Goal: Task Accomplishment & Management: Complete application form

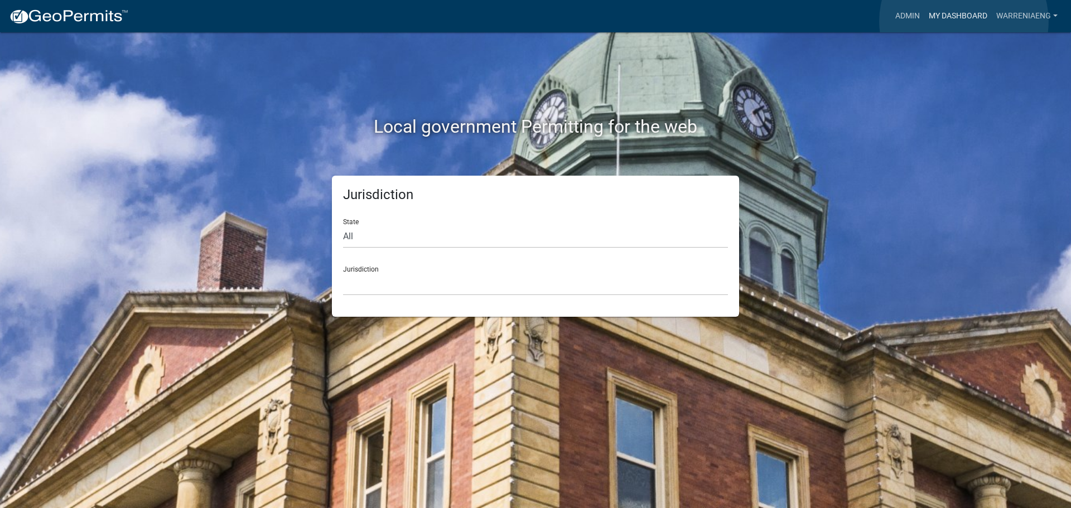
click at [964, 21] on link "My Dashboard" at bounding box center [959, 16] width 68 height 21
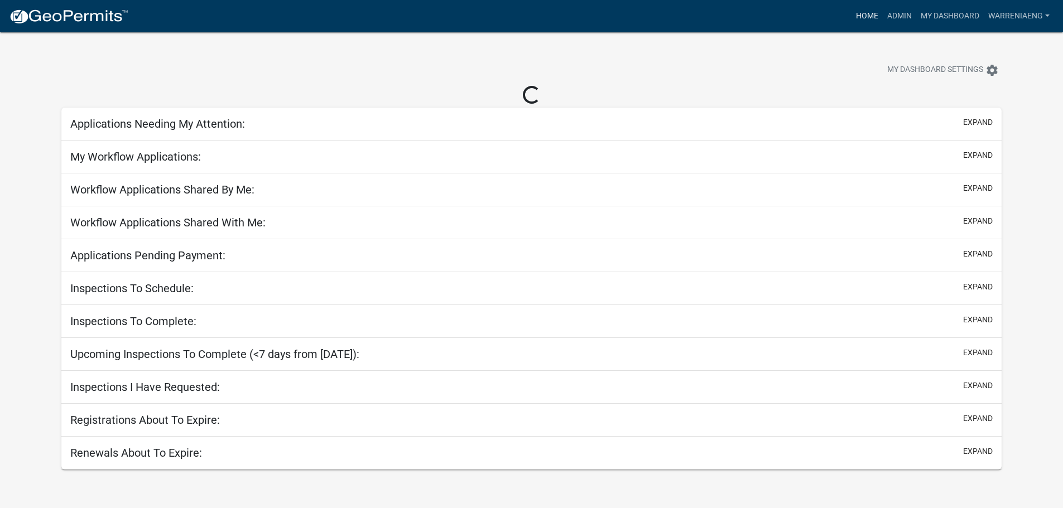
select select "3: 100"
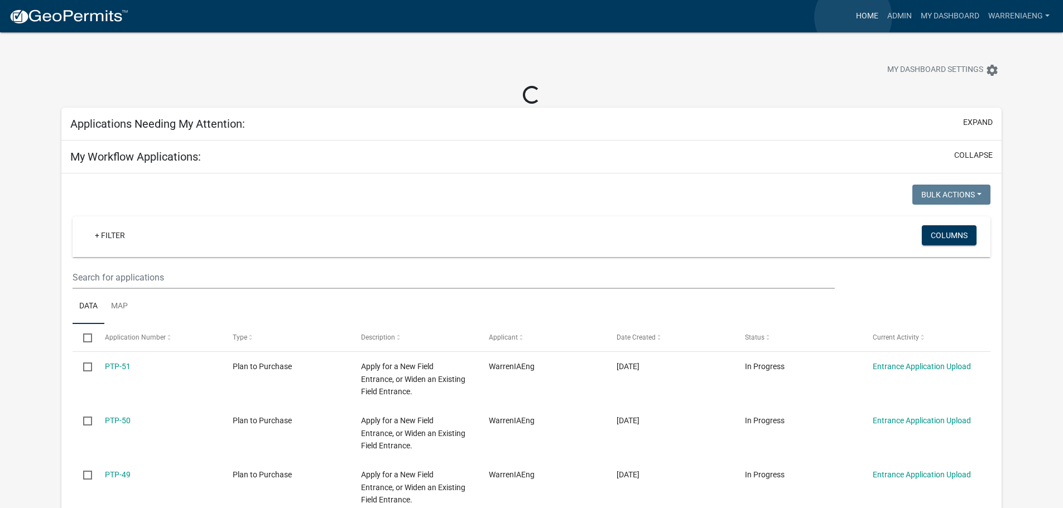
click at [853, 17] on link "Home" at bounding box center [866, 16] width 31 height 21
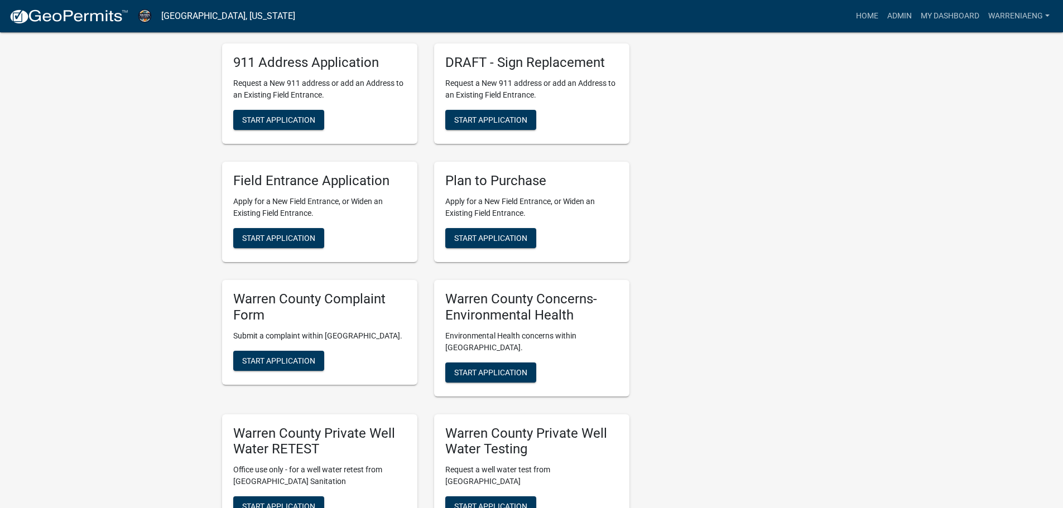
scroll to position [893, 0]
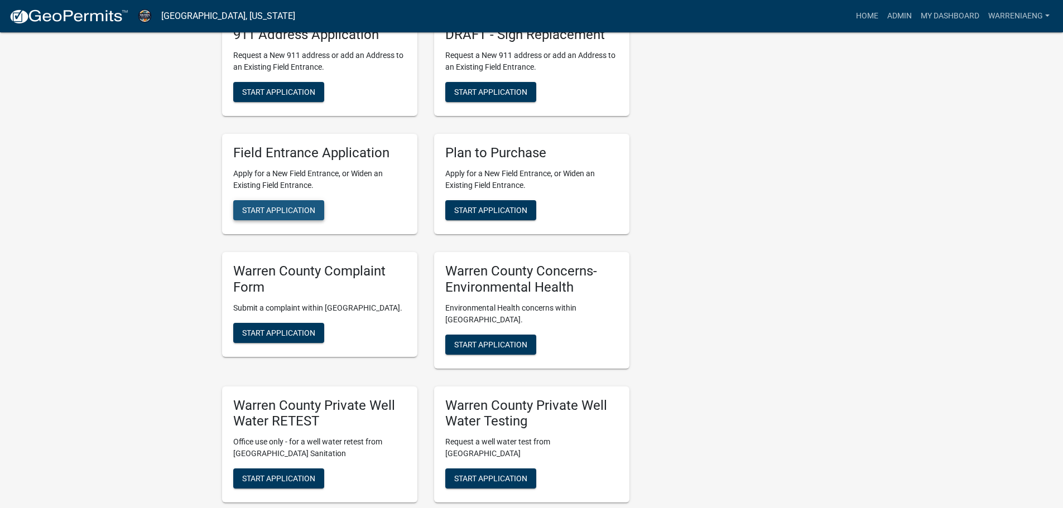
click at [259, 216] on button "Start Application" at bounding box center [278, 210] width 91 height 20
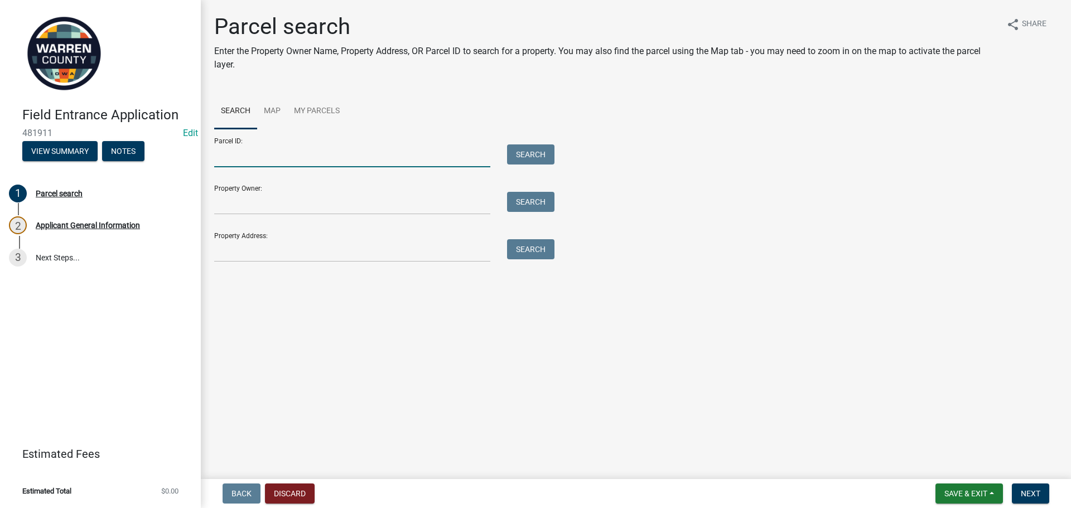
click at [278, 163] on input "Parcel ID:" at bounding box center [352, 156] width 276 height 23
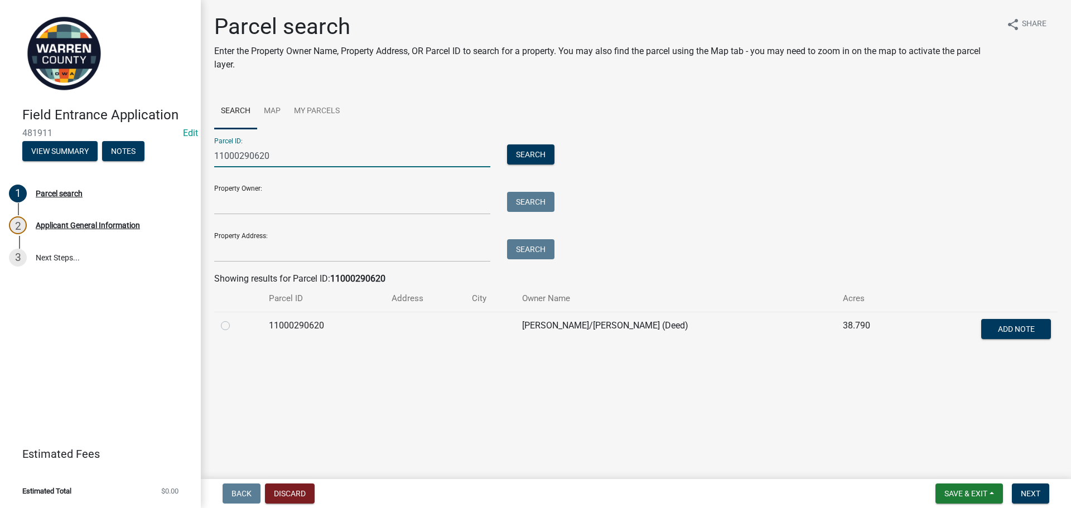
type input "11000290620"
click at [234, 319] on label at bounding box center [234, 319] width 0 height 0
click at [234, 326] on input "radio" at bounding box center [237, 322] width 7 height 7
radio input "true"
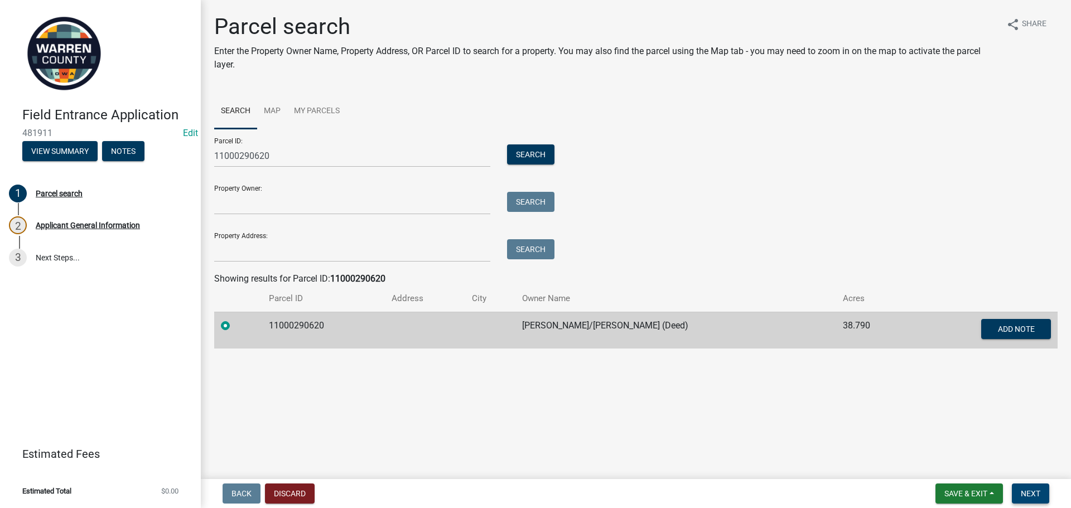
click at [1028, 488] on button "Next" at bounding box center [1030, 494] width 37 height 20
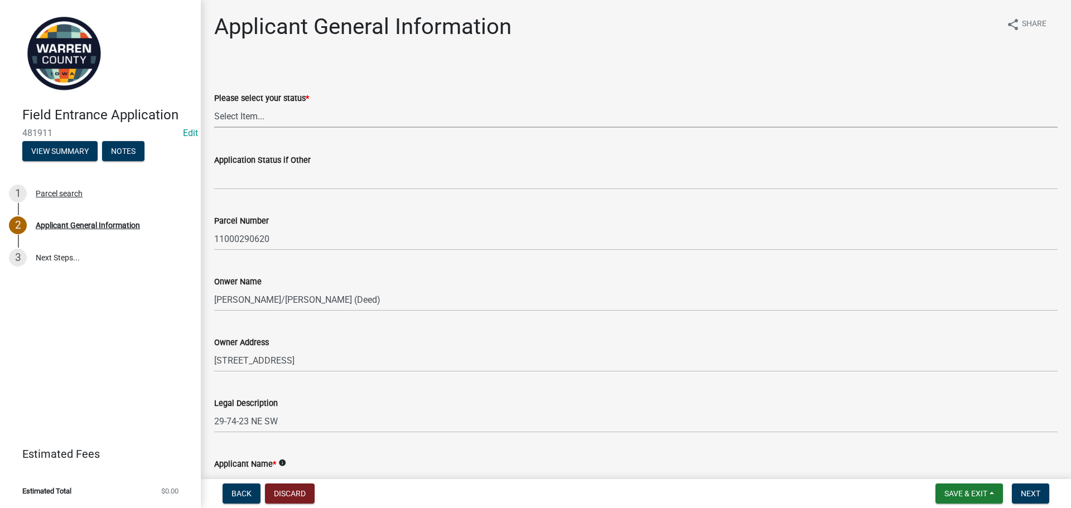
click at [231, 122] on select "Select Item... Owner Renter Plan to Purchase Other" at bounding box center [636, 116] width 844 height 23
click at [214, 105] on select "Select Item... Owner Renter Plan to Purchase Other" at bounding box center [636, 116] width 844 height 23
select select "62e05361-9b1f-4f6e-9af6-30ebbe0e033e"
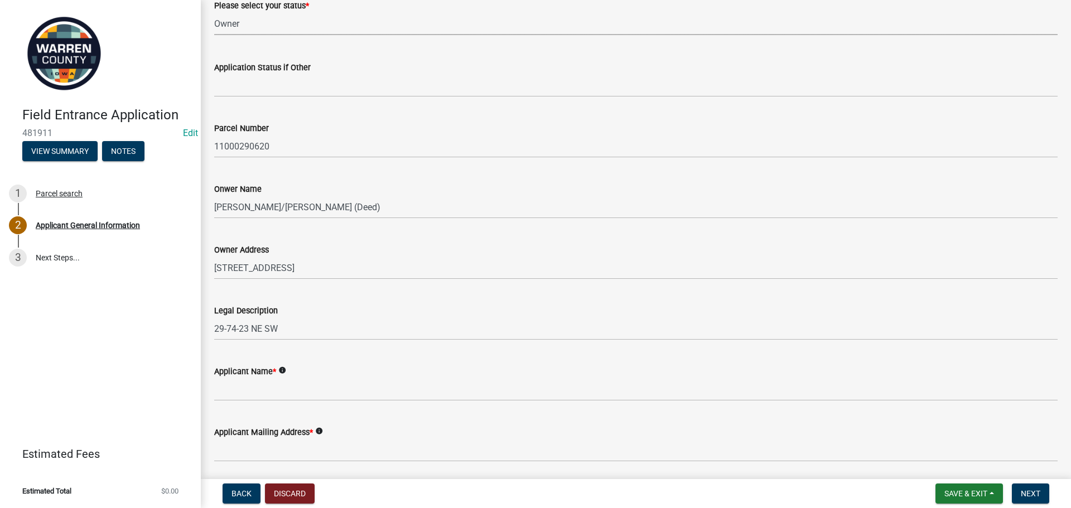
scroll to position [112, 0]
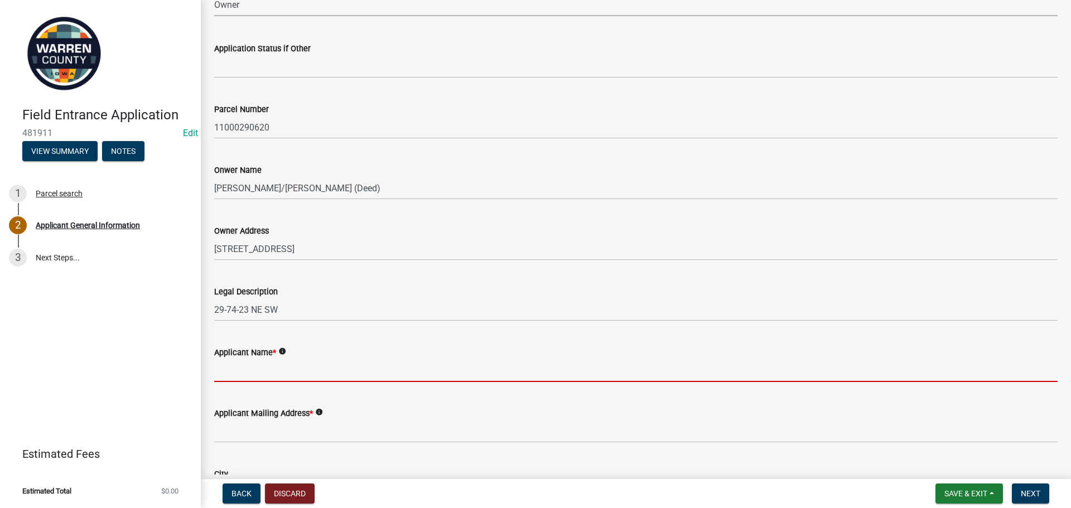
click at [252, 372] on input "Applicant Name *" at bounding box center [636, 370] width 844 height 23
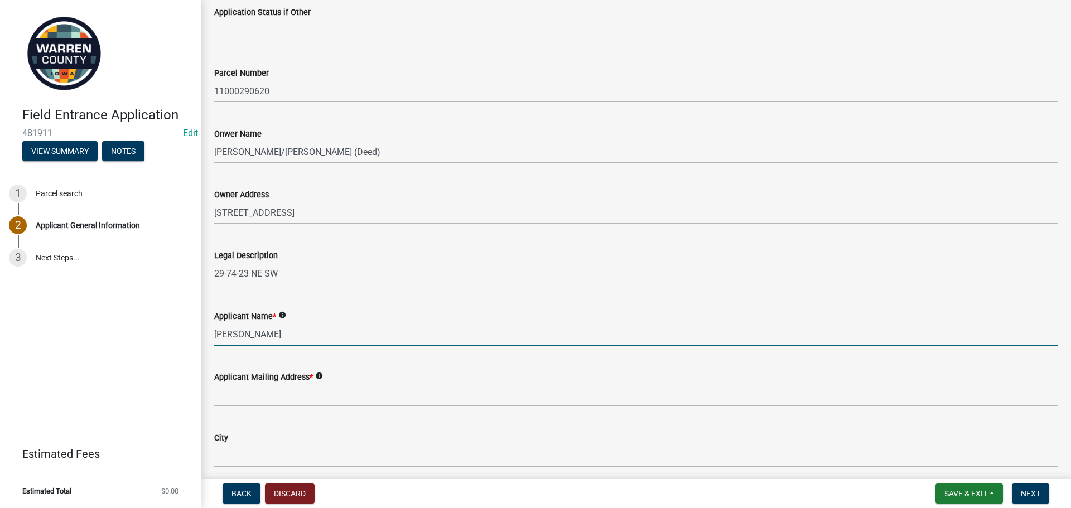
scroll to position [279, 0]
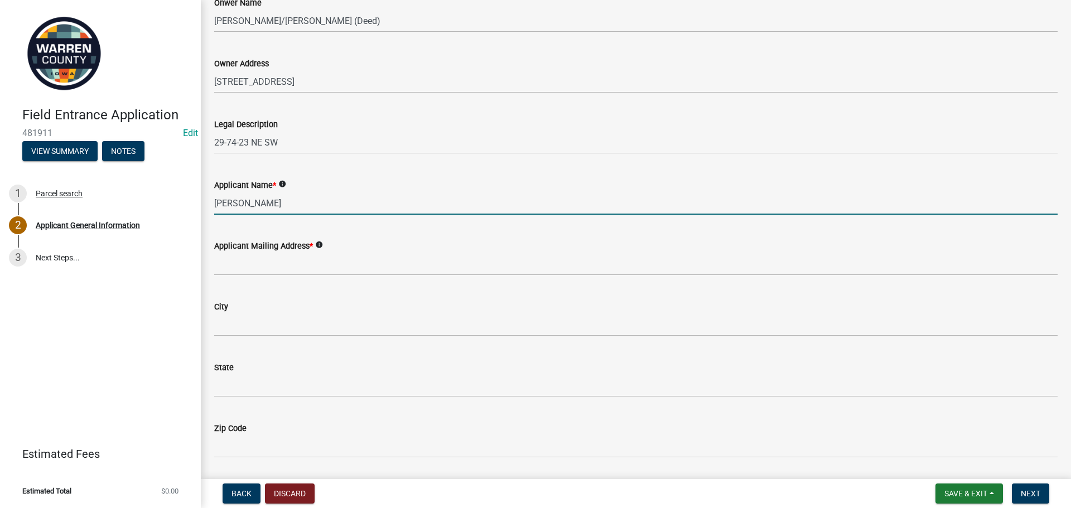
type input "[PERSON_NAME]"
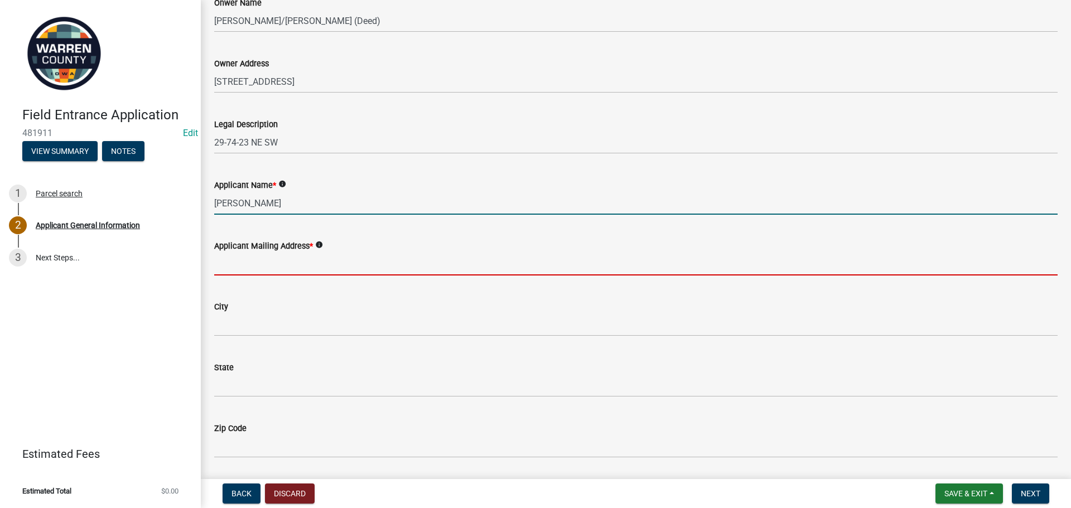
click at [274, 265] on input "Applicant Mailing Address *" at bounding box center [636, 264] width 844 height 23
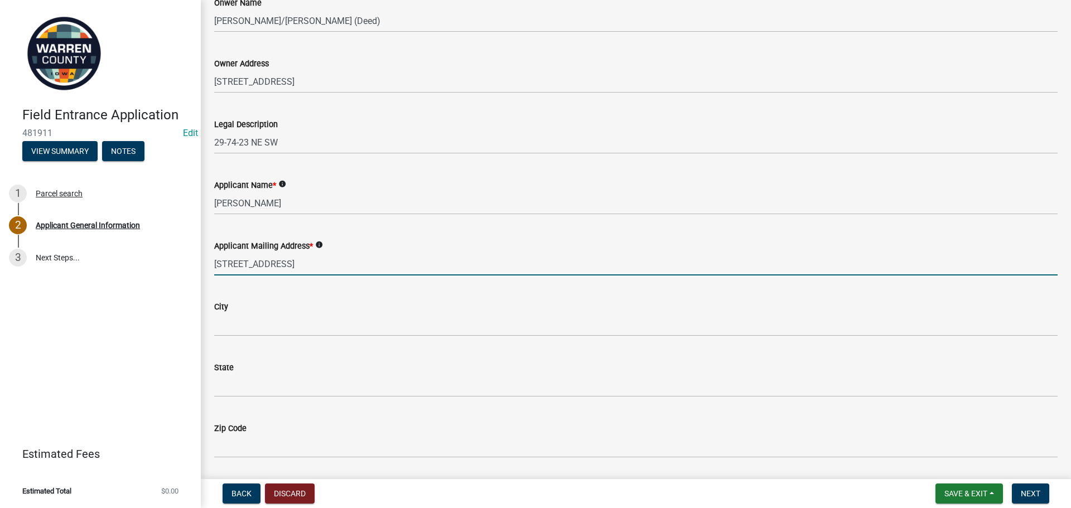
type input "[STREET_ADDRESS]"
drag, startPoint x: 256, startPoint y: 311, endPoint x: 249, endPoint y: 328, distance: 18.0
click at [251, 325] on form "City" at bounding box center [636, 318] width 844 height 36
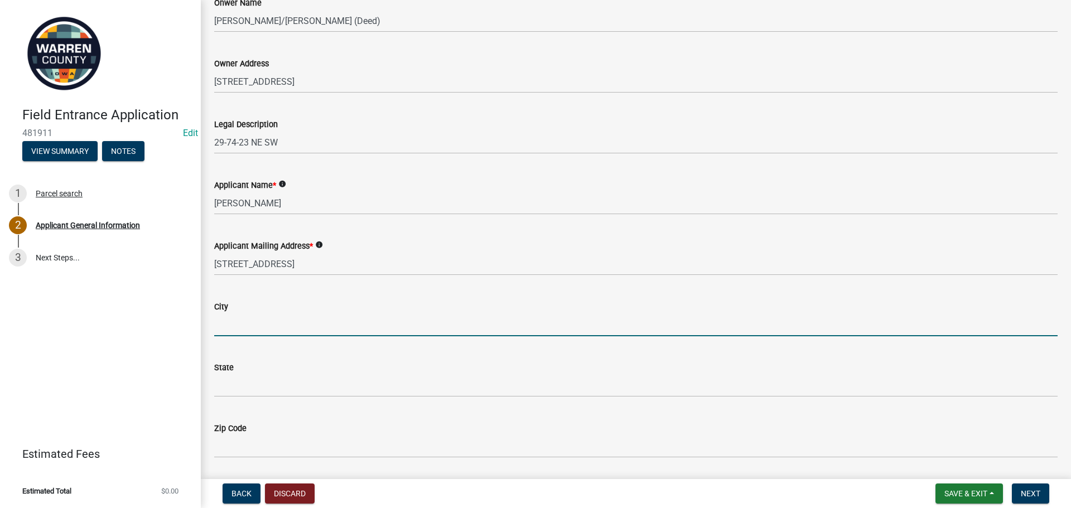
click at [249, 328] on input "City" at bounding box center [636, 325] width 844 height 23
type input "[GEOGRAPHIC_DATA]"
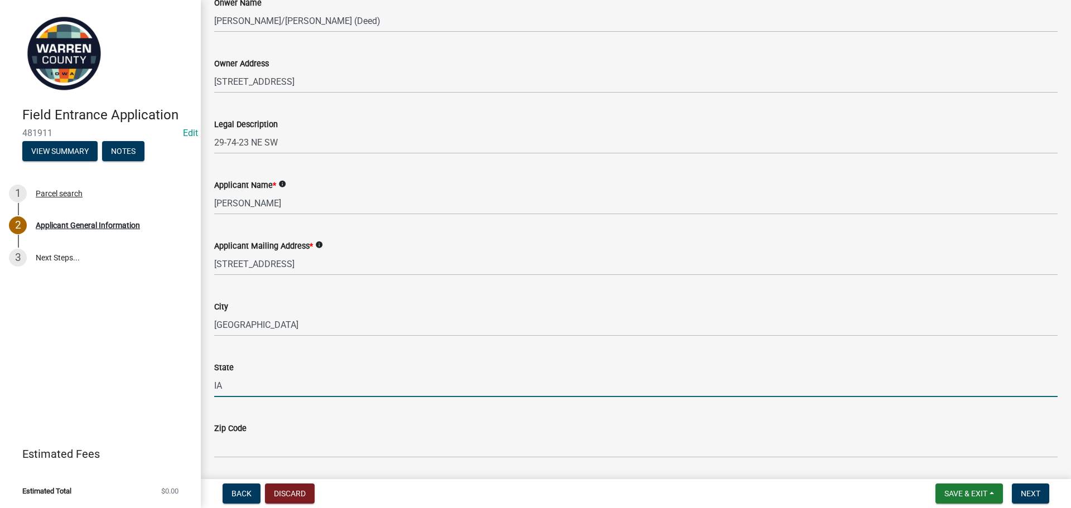
type input "IA"
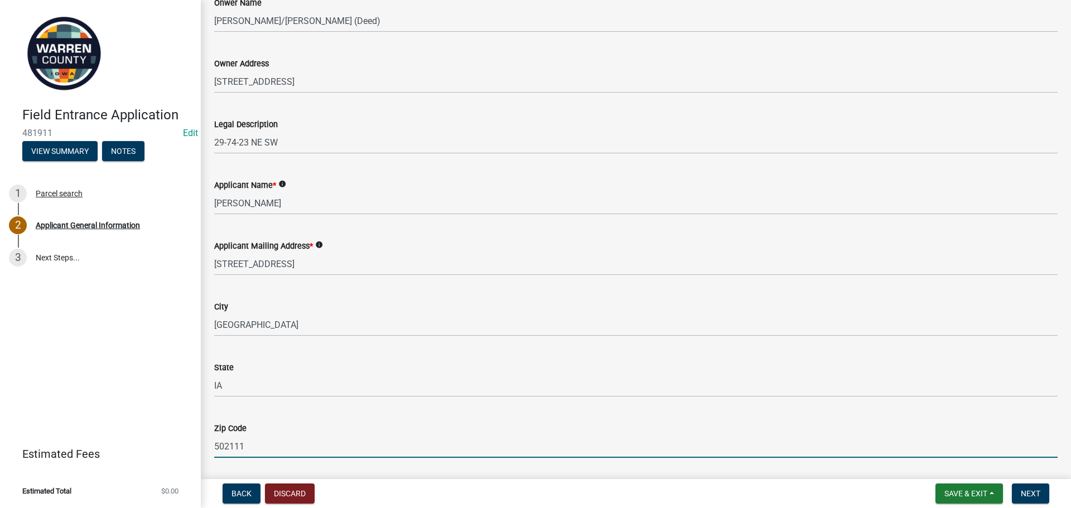
scroll to position [450, 0]
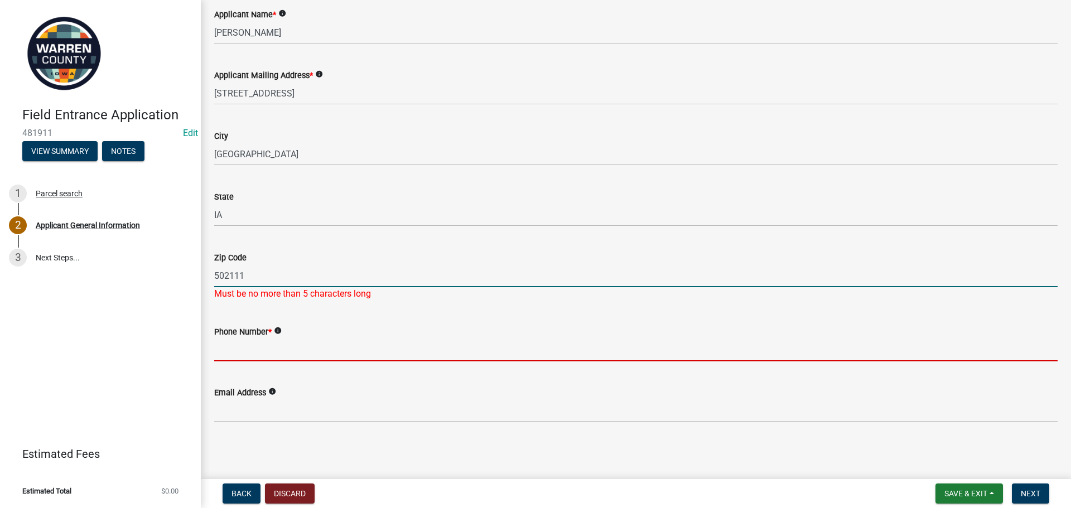
click at [278, 281] on input "502111" at bounding box center [636, 275] width 844 height 23
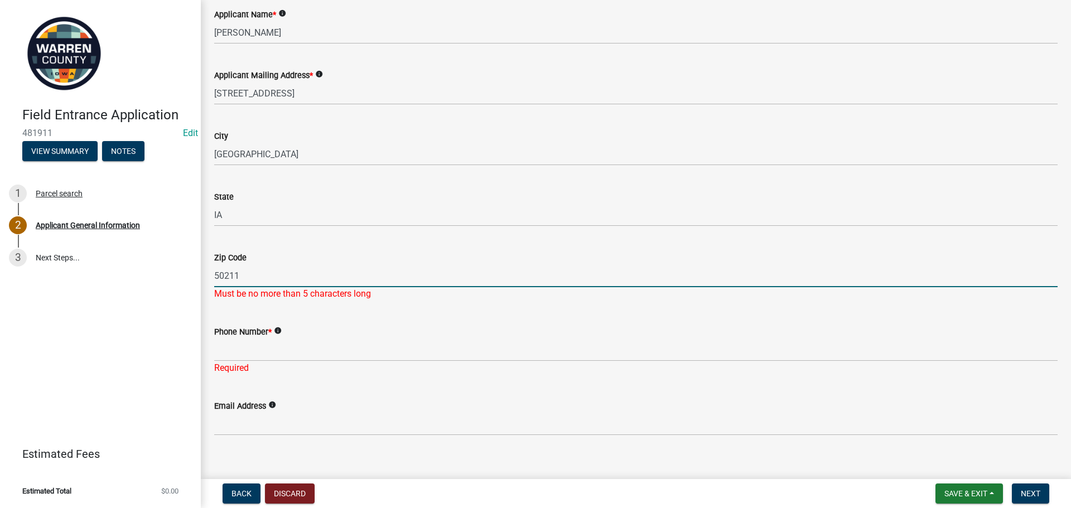
type input "50211"
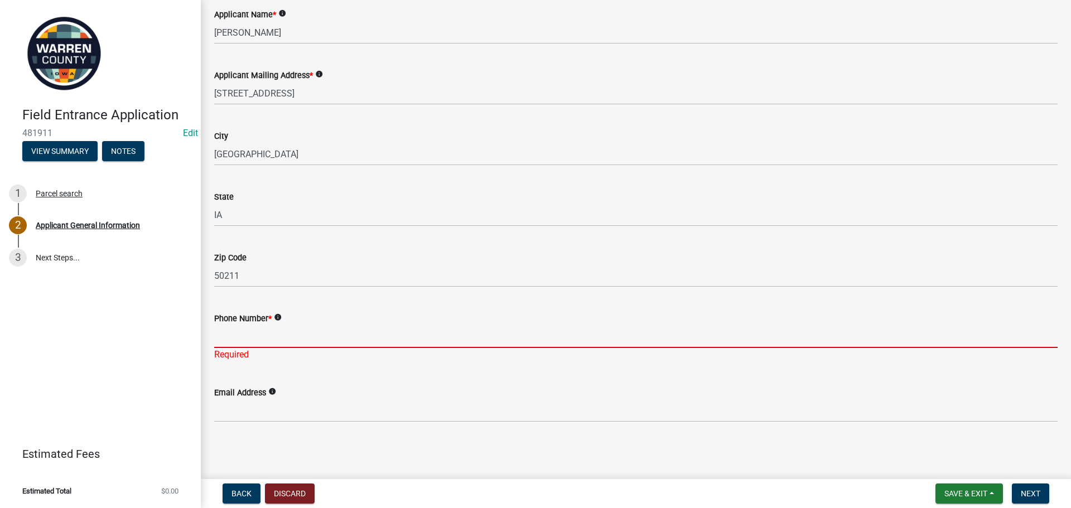
click at [254, 339] on input "Phone Number *" at bounding box center [636, 336] width 844 height 23
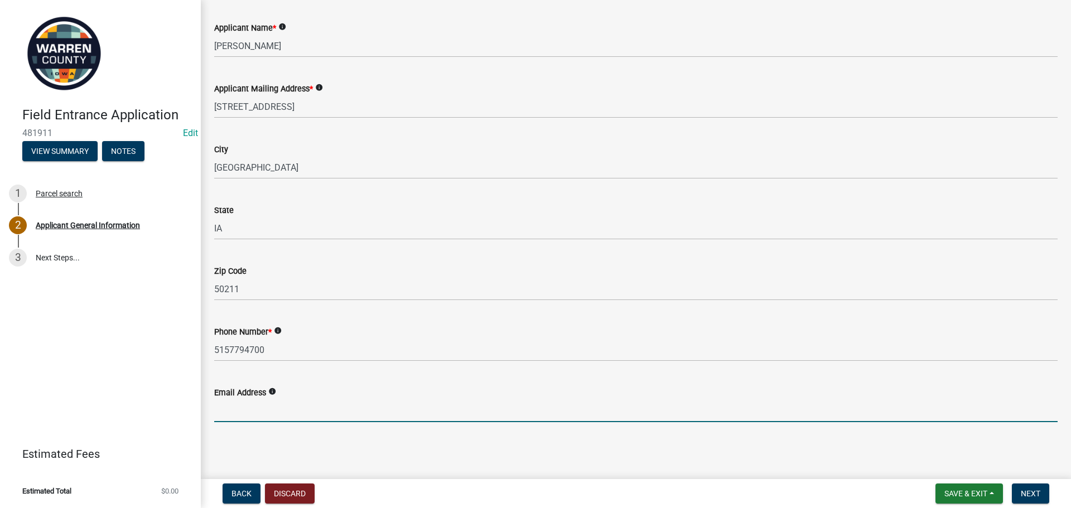
scroll to position [436, 0]
click at [334, 405] on input "Email Address" at bounding box center [636, 410] width 844 height 23
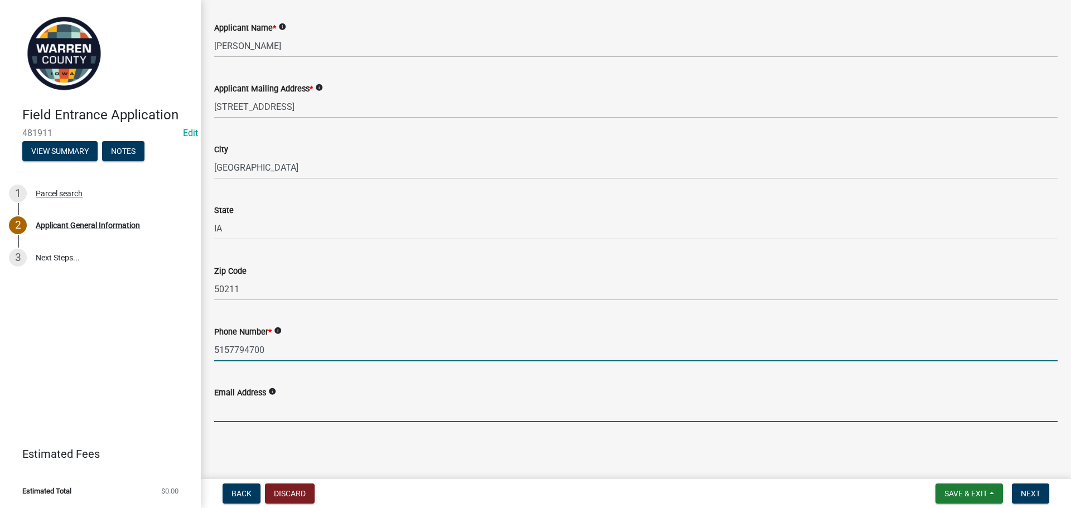
click at [229, 350] on input "5157794700" at bounding box center [636, 350] width 844 height 23
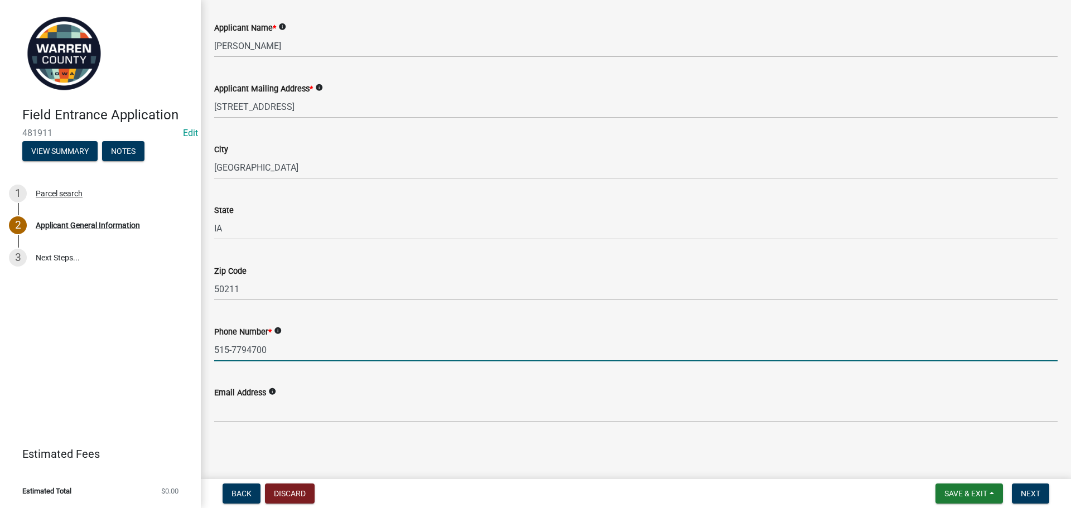
click at [246, 348] on input "515-7794700" at bounding box center [636, 350] width 844 height 23
type input "[PHONE_NUMBER]"
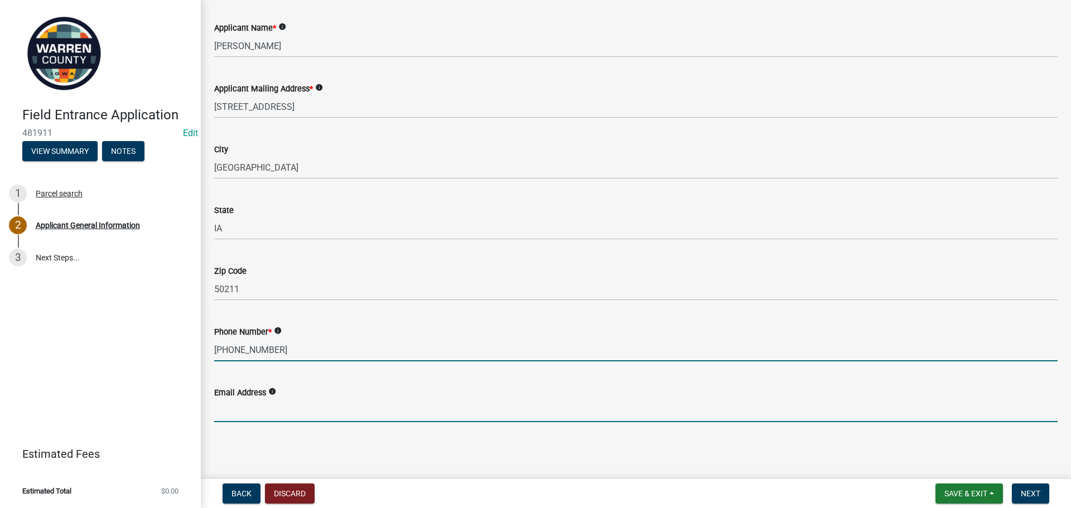
click at [254, 418] on input "Email Address" at bounding box center [636, 410] width 844 height 23
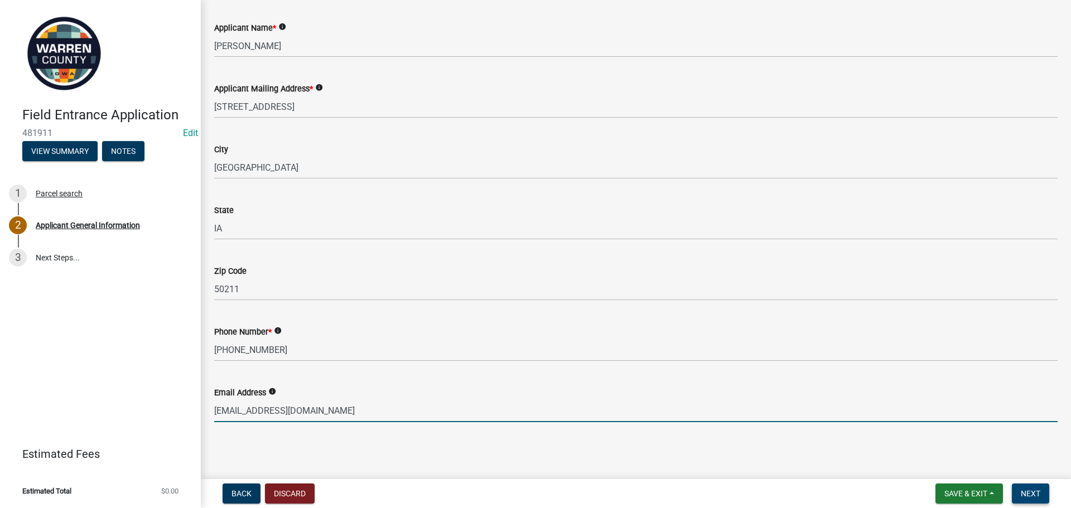
type input "[EMAIL_ADDRESS][DOMAIN_NAME]"
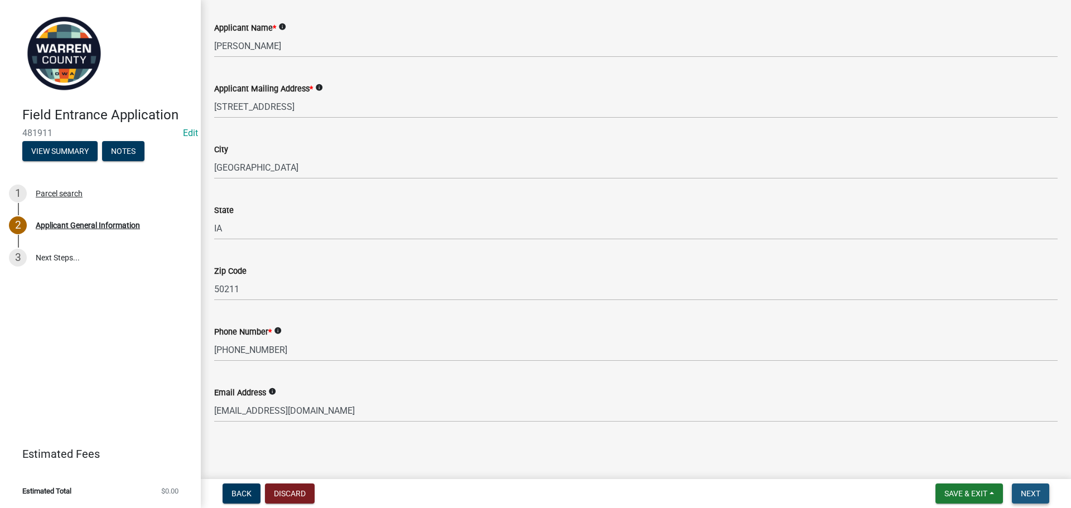
click at [1041, 489] on span "Next" at bounding box center [1031, 493] width 20 height 9
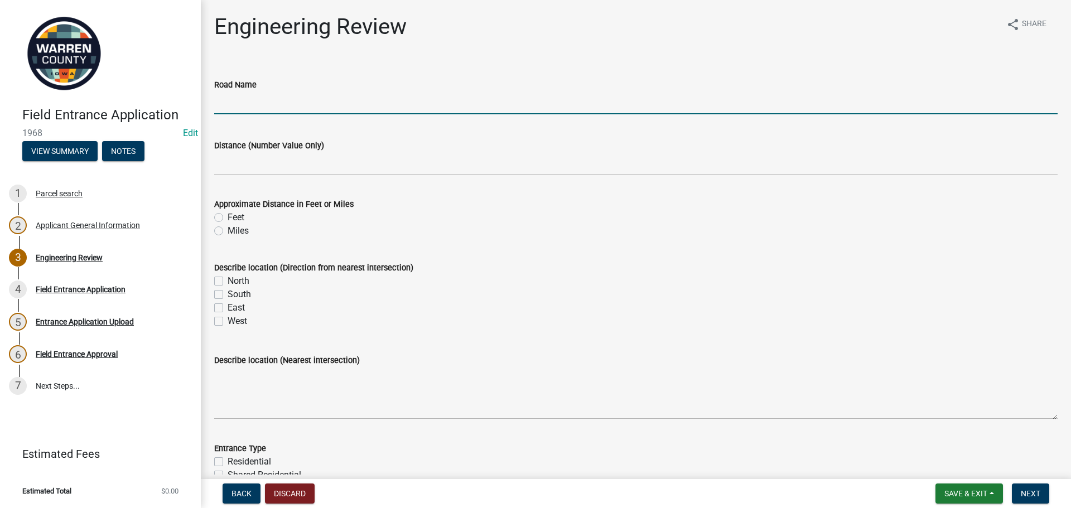
click at [247, 97] on input "Road Name" at bounding box center [636, 103] width 844 height 23
type input "[GEOGRAPHIC_DATA]"
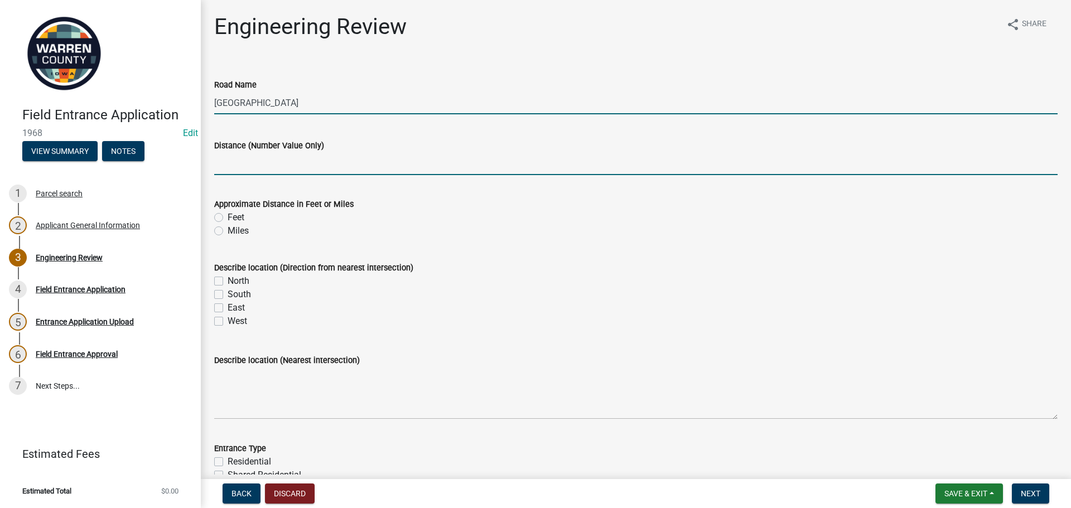
click at [289, 169] on input "Distance (Number Value Only)" at bounding box center [636, 163] width 844 height 23
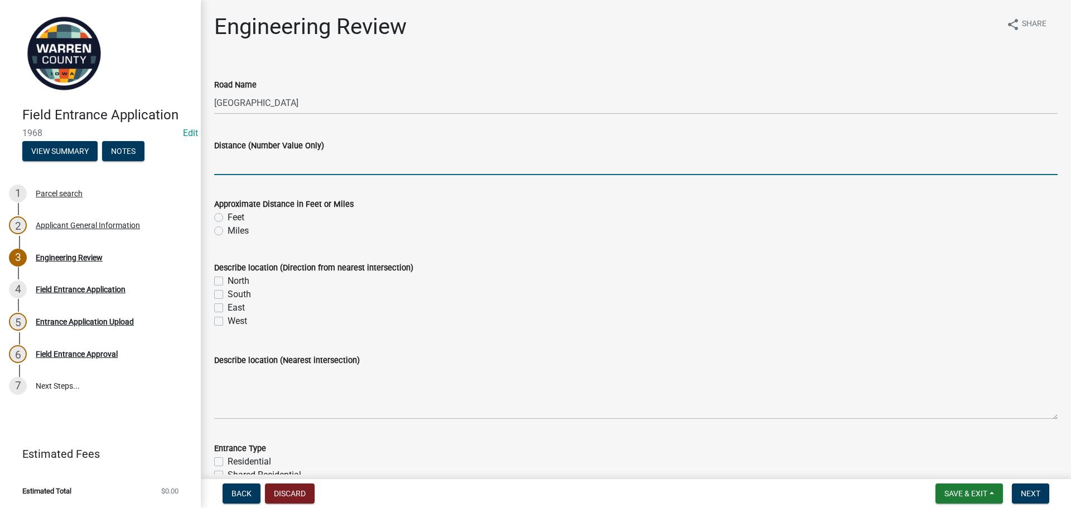
click at [251, 170] on input "Distance (Number Value Only)" at bounding box center [636, 163] width 844 height 23
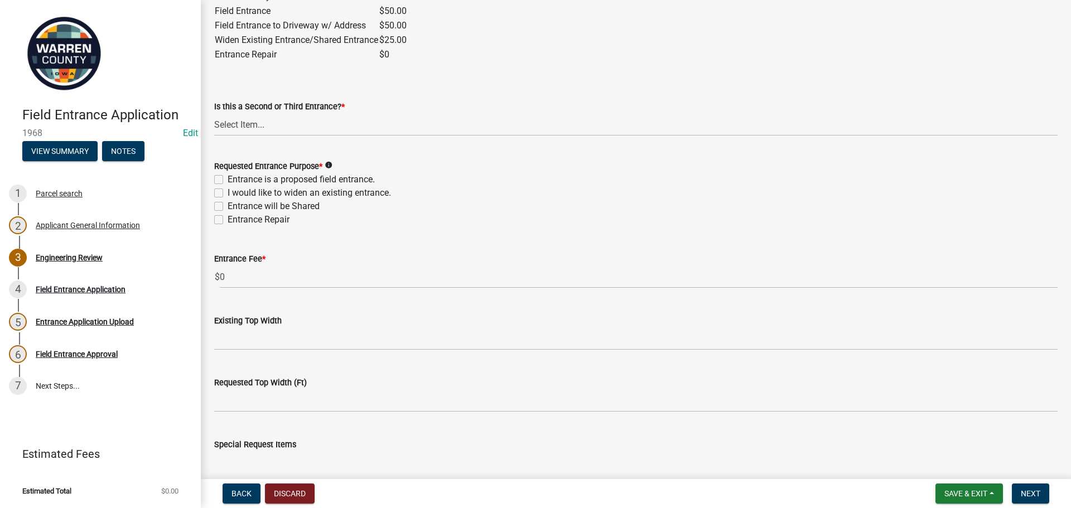
scroll to position [781, 0]
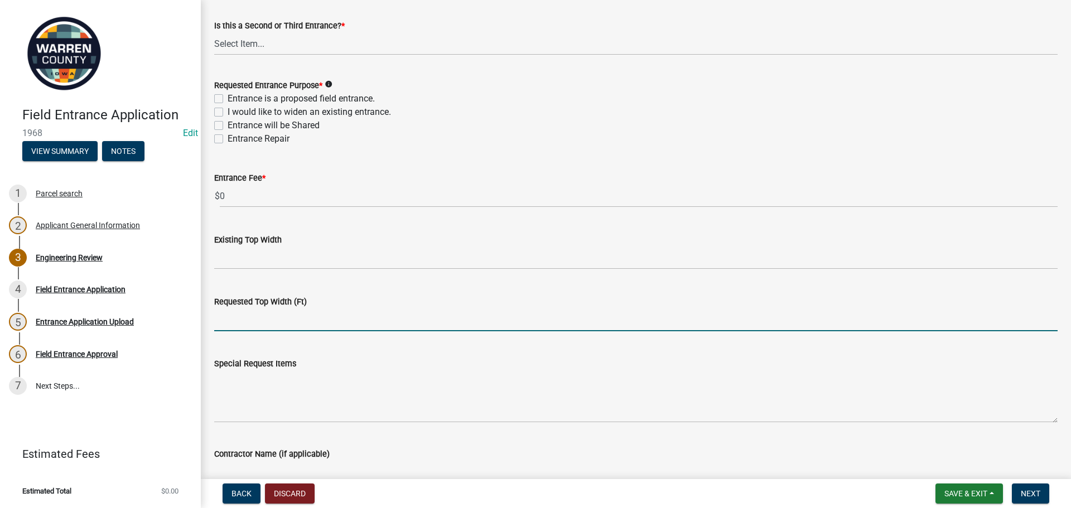
click at [231, 311] on input "text" at bounding box center [636, 320] width 844 height 23
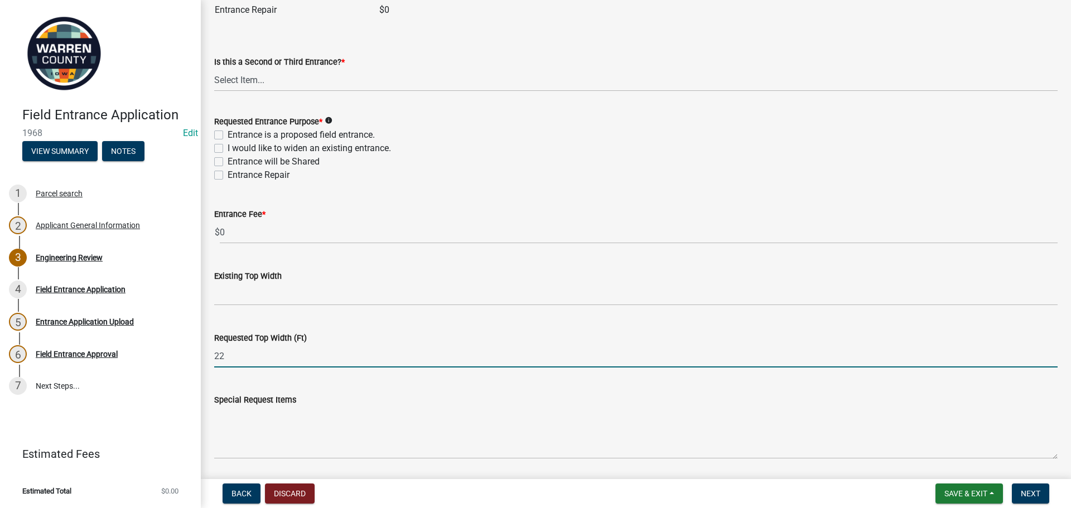
scroll to position [725, 0]
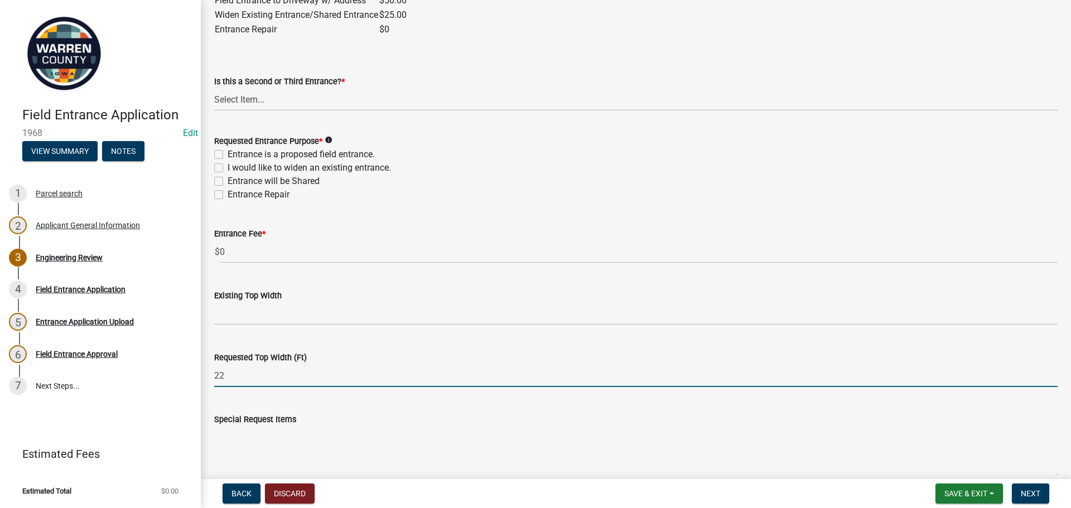
click at [243, 375] on input "22" at bounding box center [636, 375] width 844 height 23
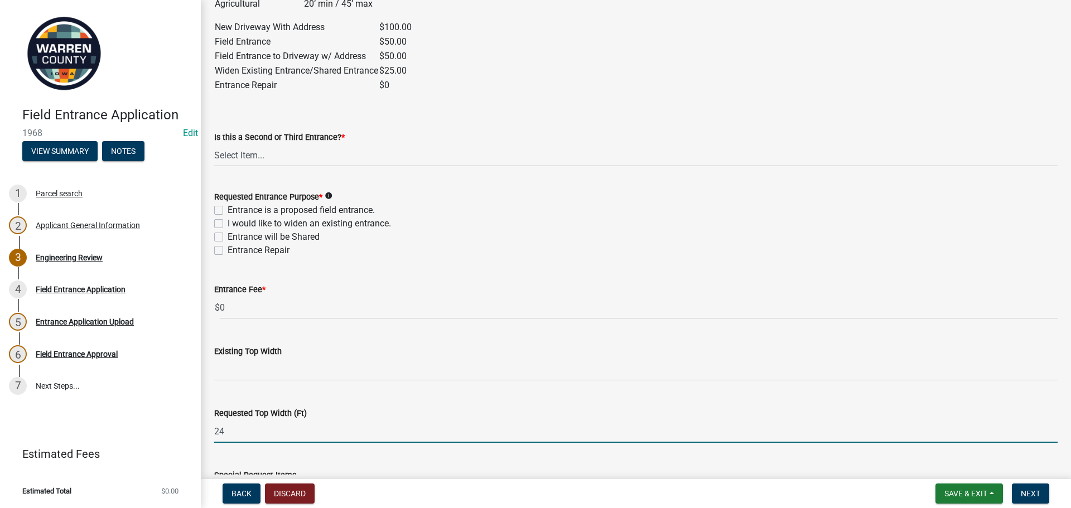
type input "24"
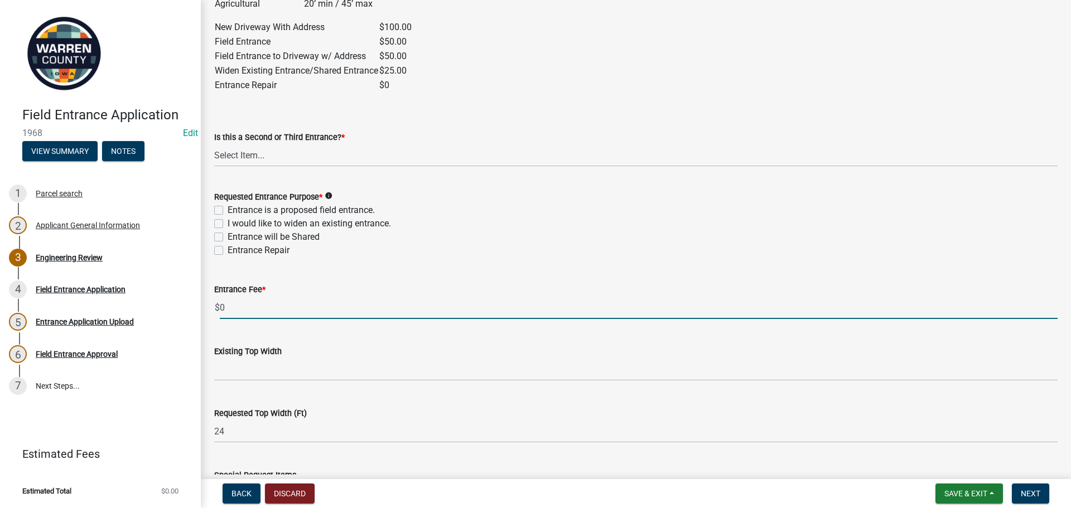
click at [364, 299] on input "0" at bounding box center [639, 307] width 838 height 23
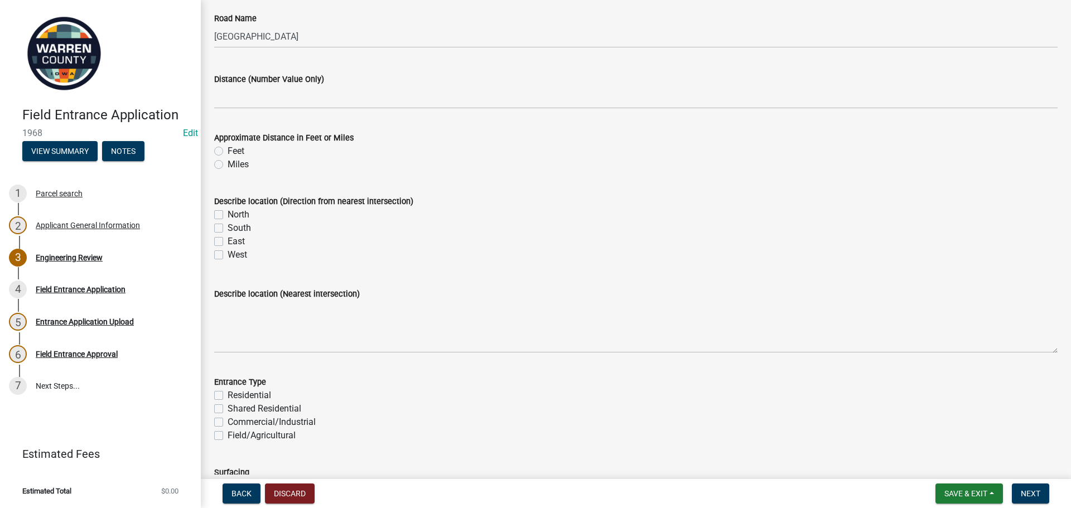
scroll to position [0, 0]
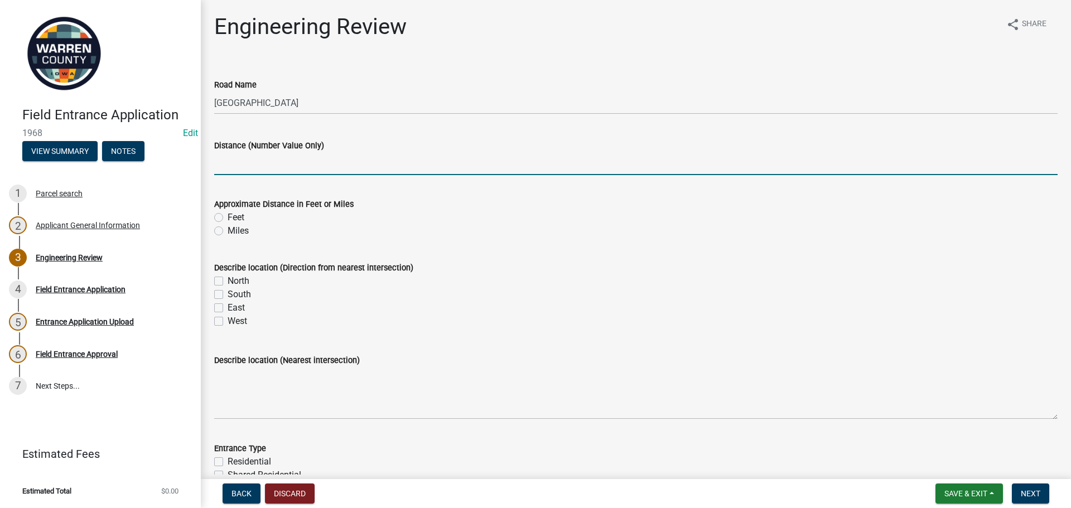
click at [333, 175] on input "Distance (Number Value Only)" at bounding box center [636, 163] width 844 height 23
click at [259, 161] on input "Distance (Number Value Only)" at bounding box center [636, 163] width 844 height 23
type input "425"
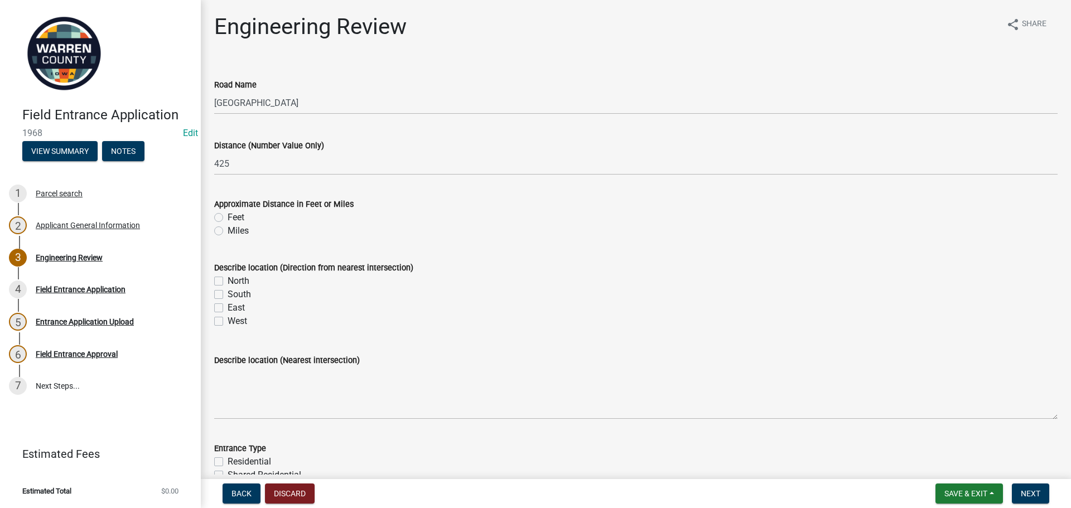
click at [225, 214] on div "Feet" at bounding box center [636, 217] width 844 height 13
click at [228, 217] on label "Feet" at bounding box center [236, 217] width 17 height 13
click at [228, 217] on input "Feet" at bounding box center [231, 214] width 7 height 7
radio input "true"
click at [228, 292] on label "South" at bounding box center [239, 294] width 23 height 13
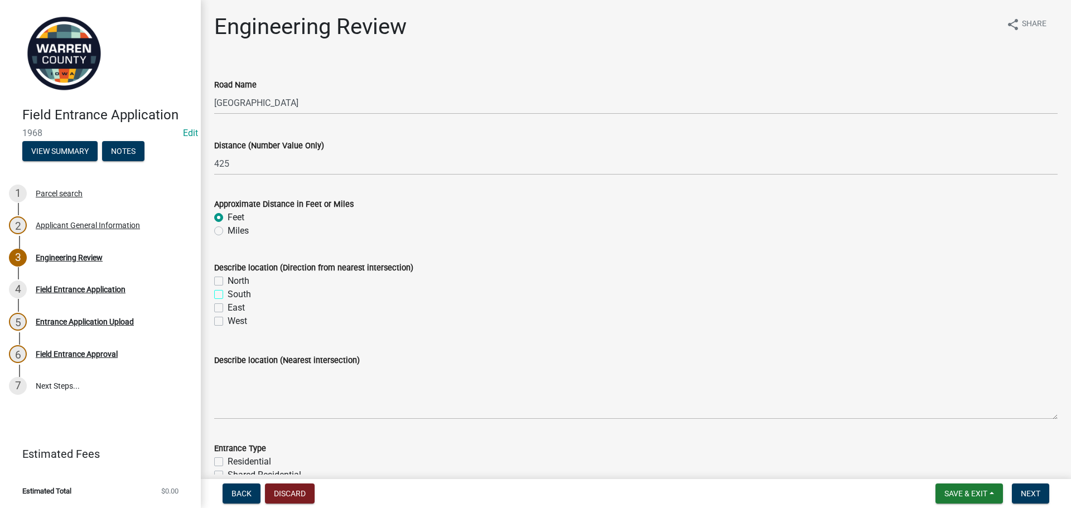
click at [228, 292] on input "South" at bounding box center [231, 291] width 7 height 7
checkbox input "true"
checkbox input "false"
checkbox input "true"
checkbox input "false"
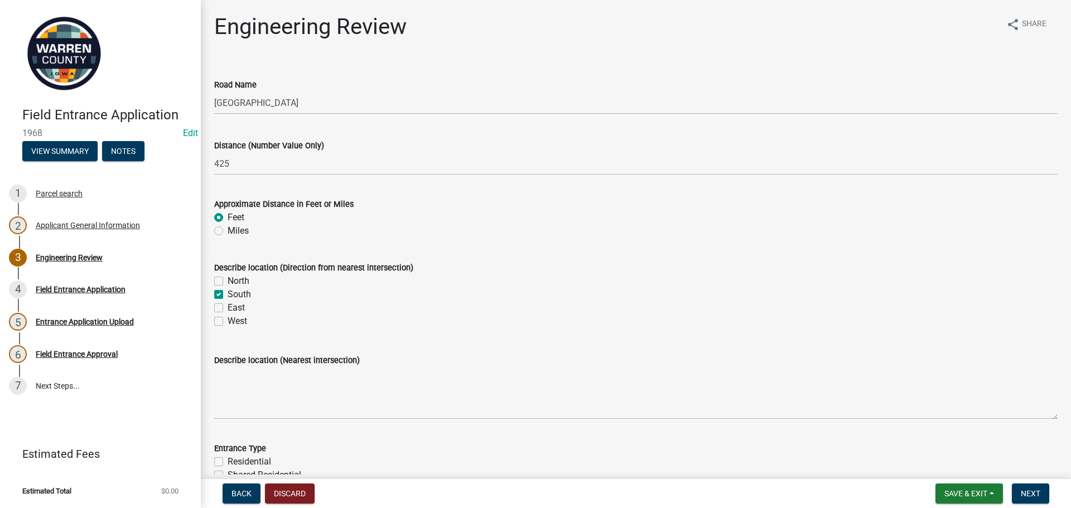
checkbox input "false"
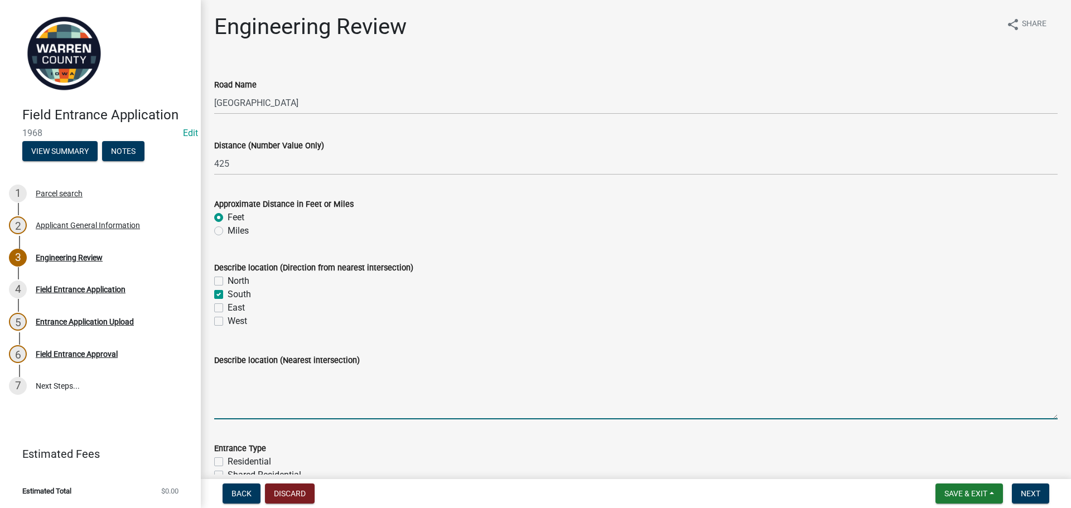
click at [342, 405] on textarea "Describe location (Nearest intersection)" at bounding box center [636, 393] width 844 height 52
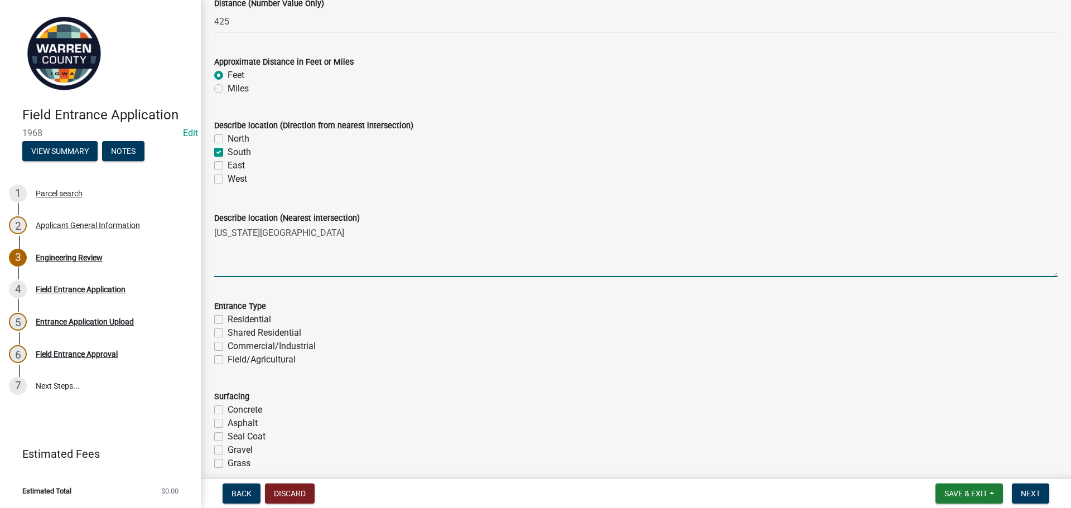
scroll to position [167, 0]
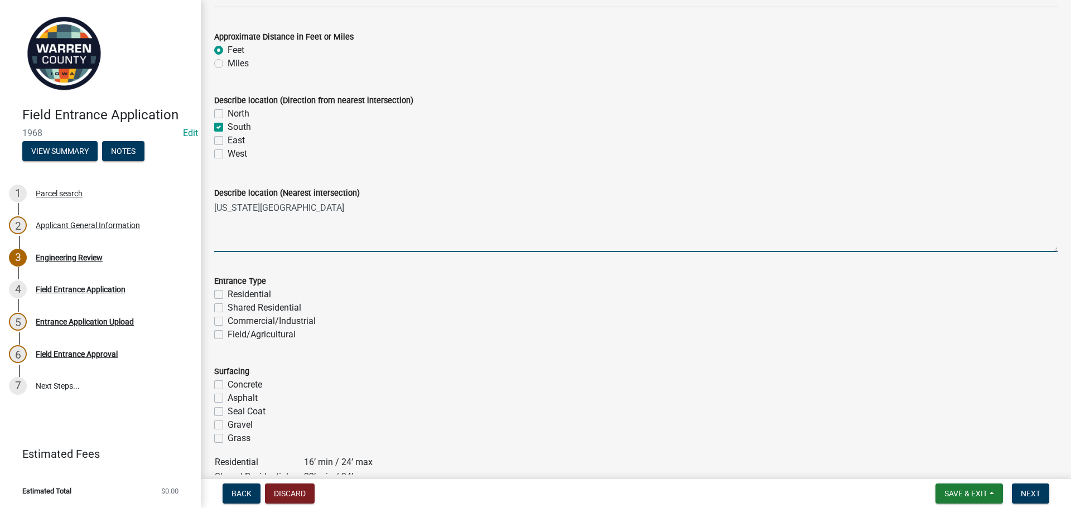
type textarea "[US_STATE][GEOGRAPHIC_DATA]"
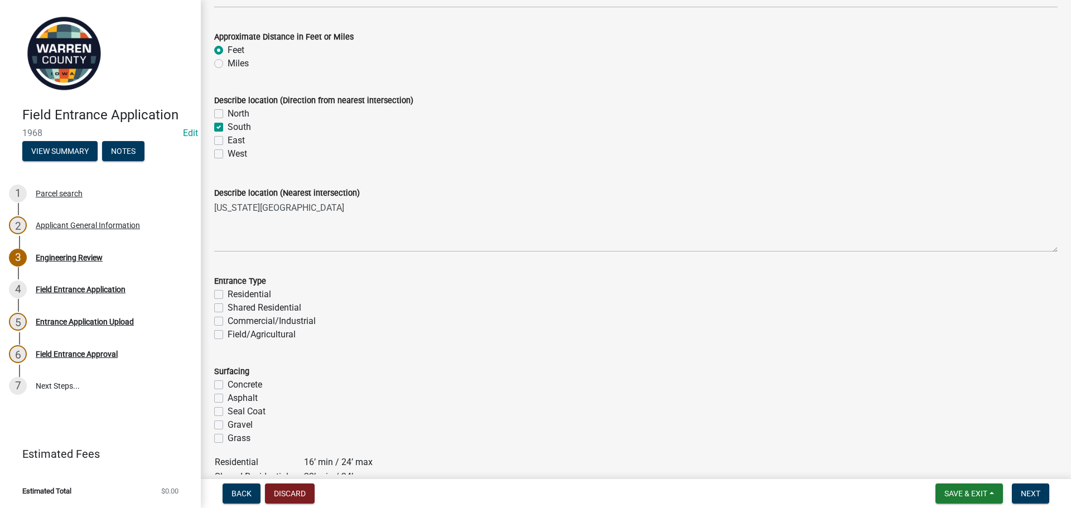
click at [228, 332] on label "Field/Agricultural" at bounding box center [262, 334] width 68 height 13
click at [228, 332] on input "Field/Agricultural" at bounding box center [231, 331] width 7 height 7
checkbox input "true"
checkbox input "false"
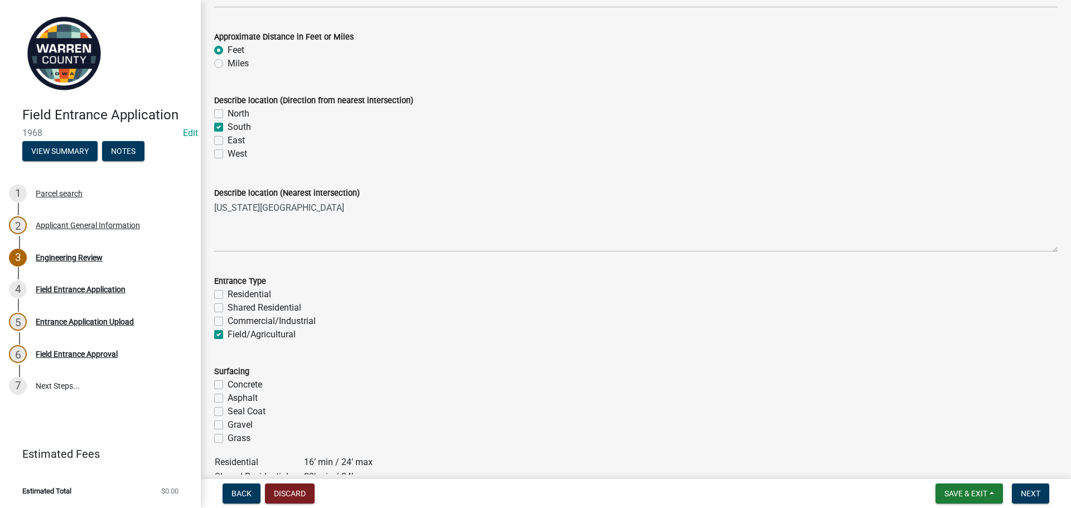
checkbox input "false"
checkbox input "true"
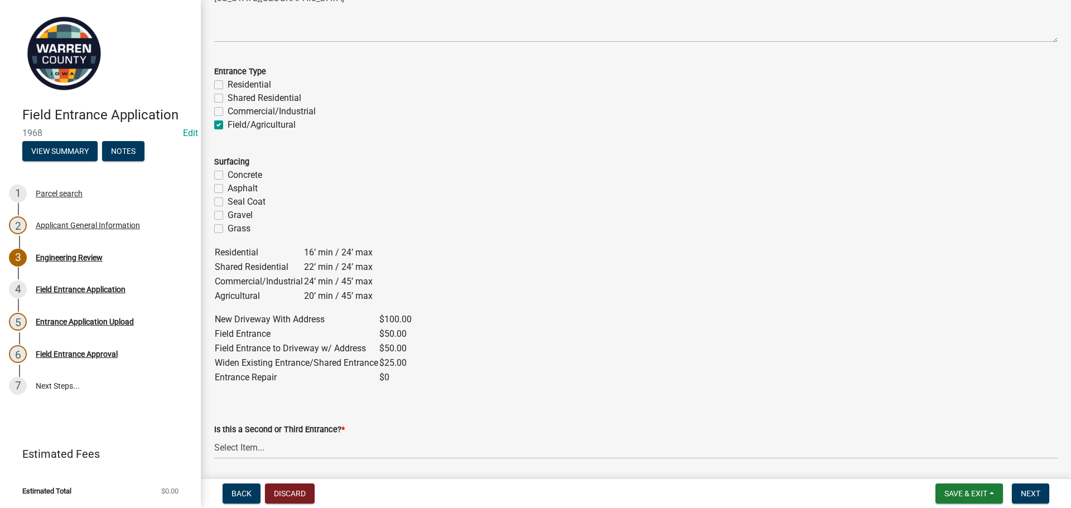
scroll to position [391, 0]
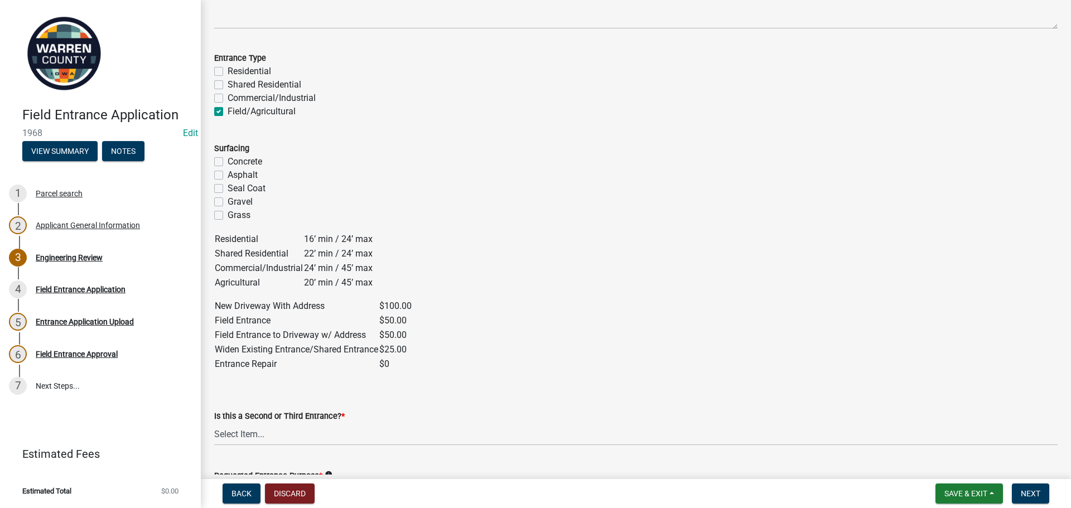
click at [228, 204] on label "Gravel" at bounding box center [240, 201] width 25 height 13
click at [228, 203] on input "Gravel" at bounding box center [231, 198] width 7 height 7
checkbox input "true"
checkbox input "false"
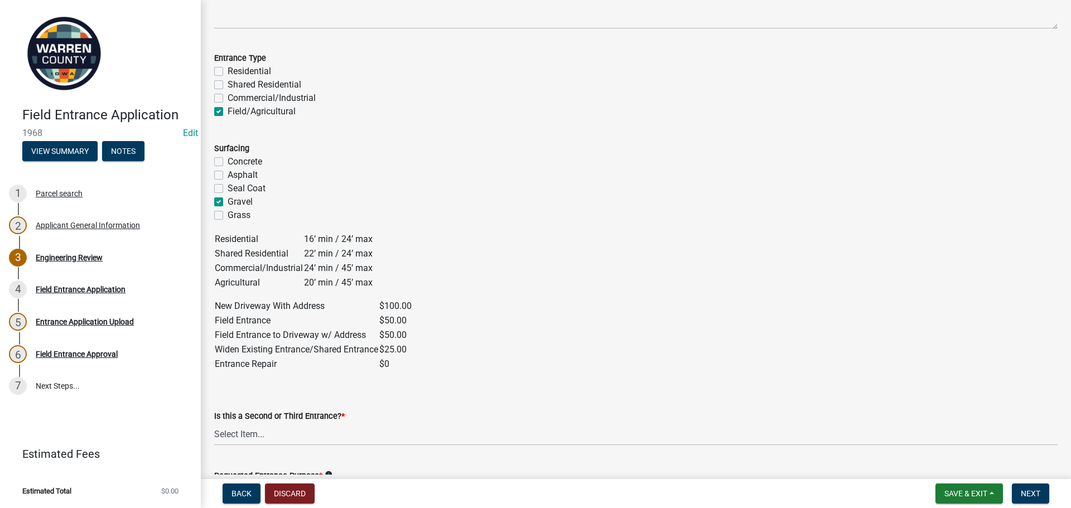
checkbox input "false"
checkbox input "true"
checkbox input "false"
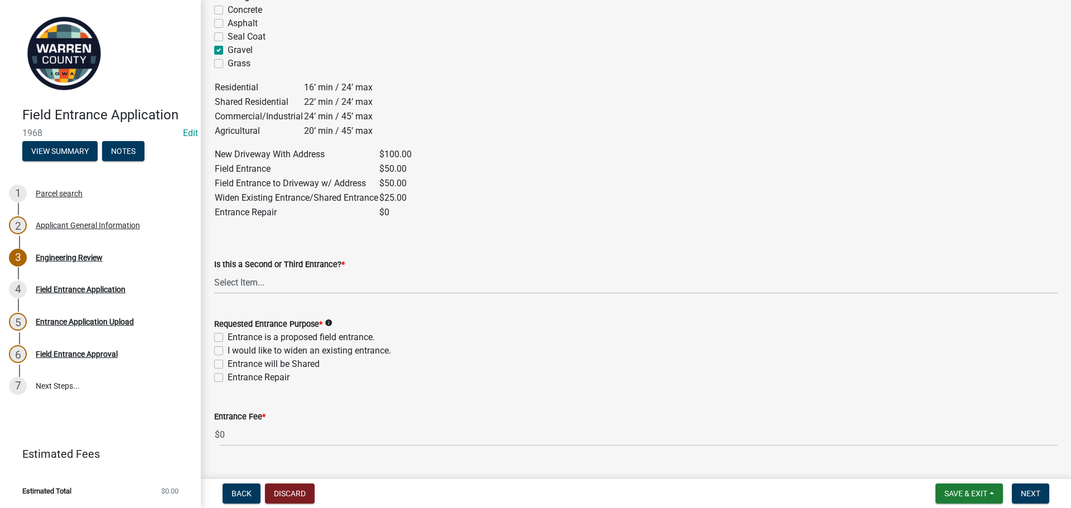
scroll to position [558, 0]
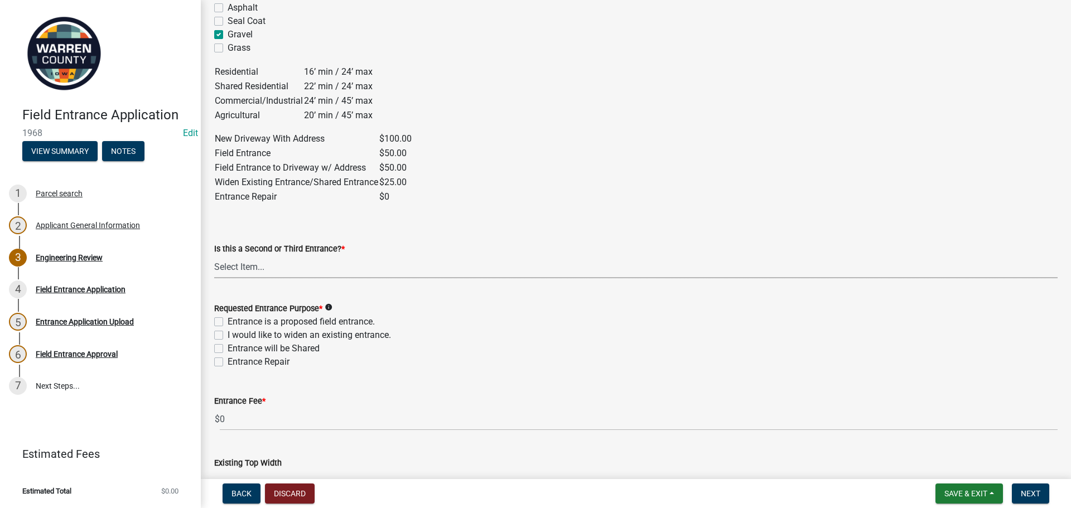
click at [279, 264] on select "Select Item... Yes No" at bounding box center [636, 267] width 844 height 23
click at [214, 256] on select "Select Item... Yes No" at bounding box center [636, 267] width 844 height 23
select select "c4454941-003a-44b6-8369-dae899a5b6ff"
click at [228, 322] on label "Entrance is a proposed field entrance." at bounding box center [301, 321] width 147 height 13
click at [228, 322] on input "Entrance is a proposed field entrance." at bounding box center [231, 318] width 7 height 7
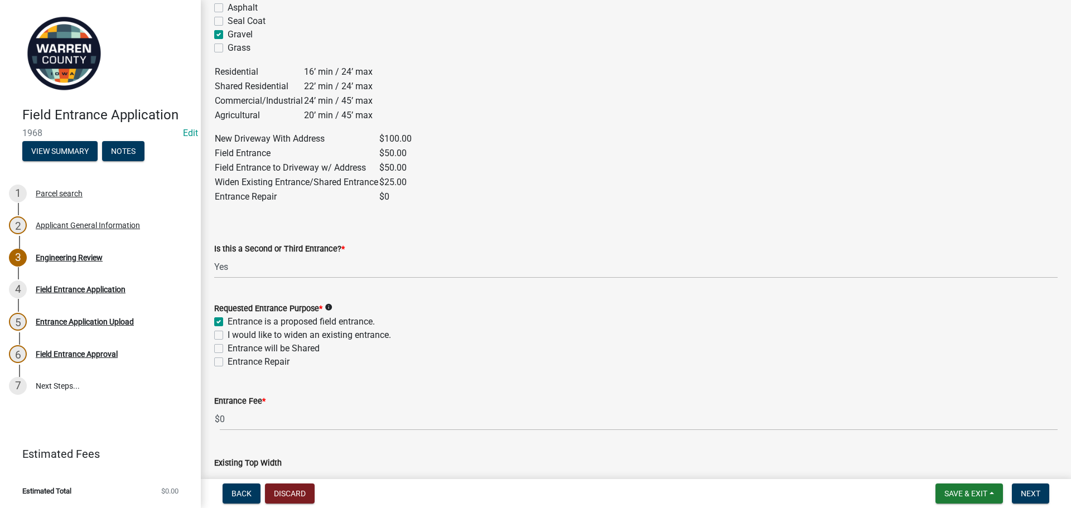
checkbox input "true"
checkbox input "false"
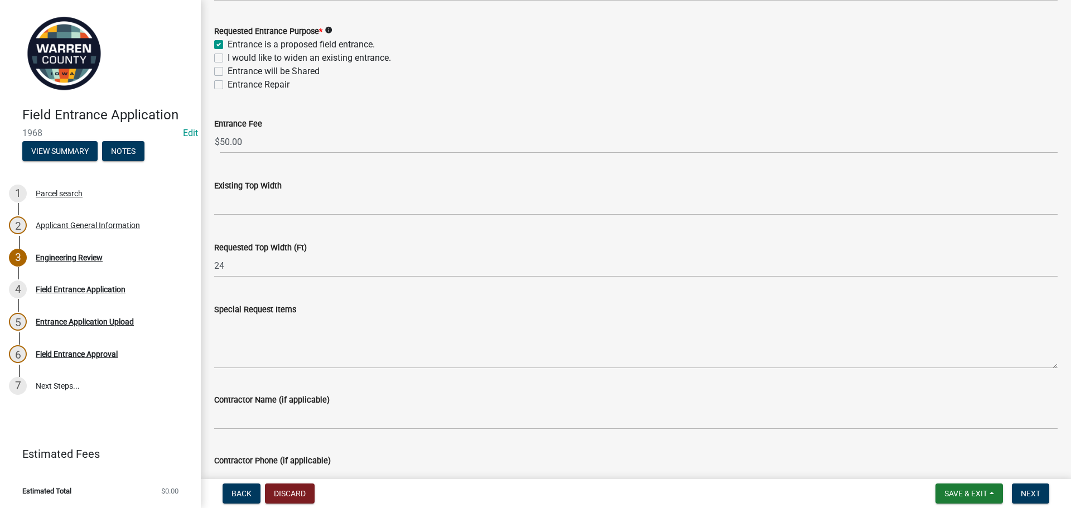
scroll to position [837, 0]
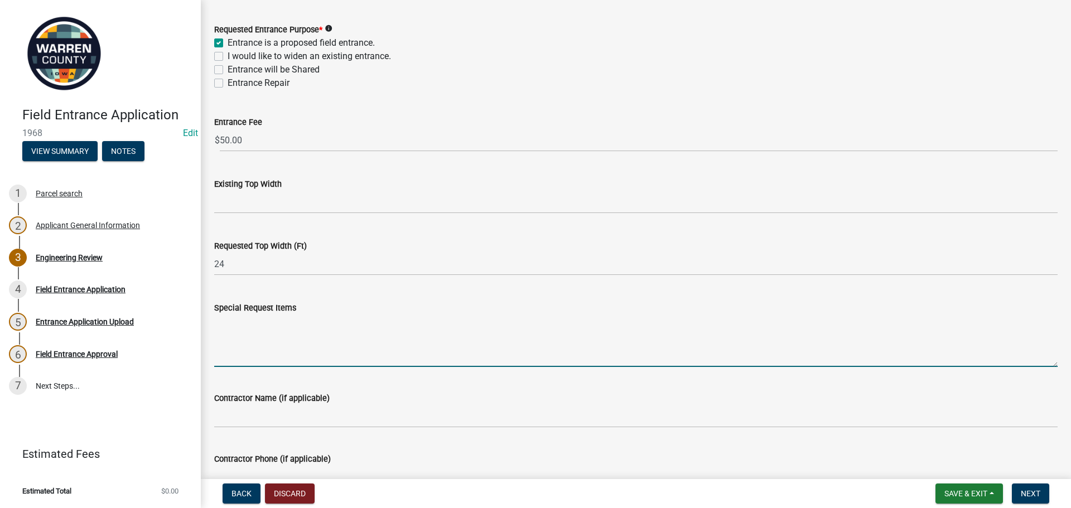
click at [302, 329] on textarea "Special Request Items" at bounding box center [636, 341] width 844 height 52
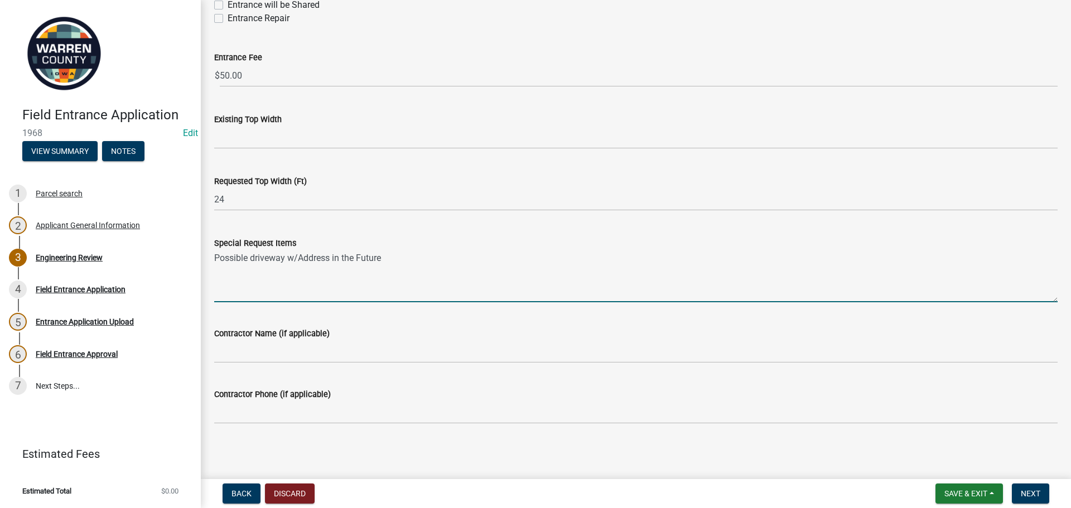
scroll to position [903, 0]
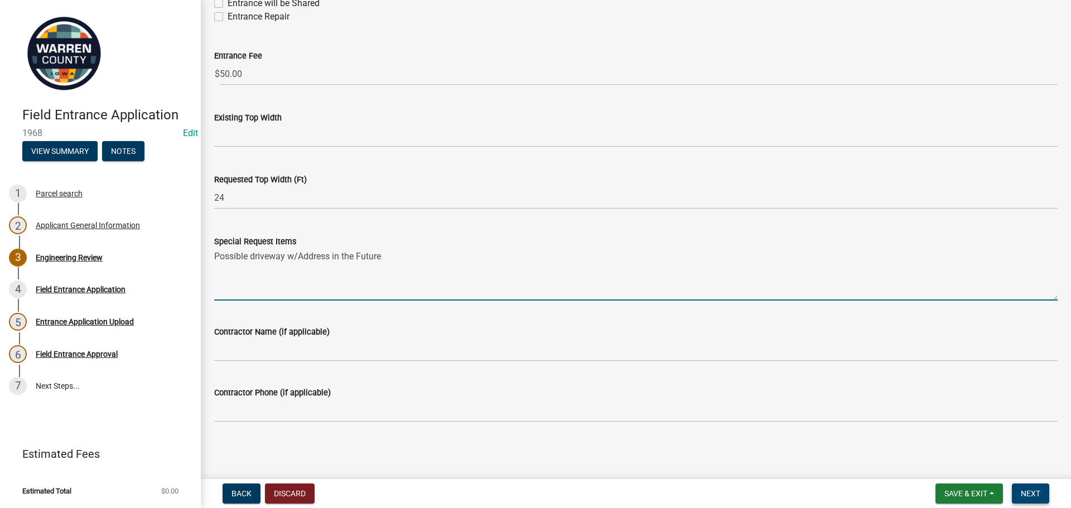
type textarea "Possible driveway w/Address in the Future"
click at [1028, 490] on span "Next" at bounding box center [1031, 493] width 20 height 9
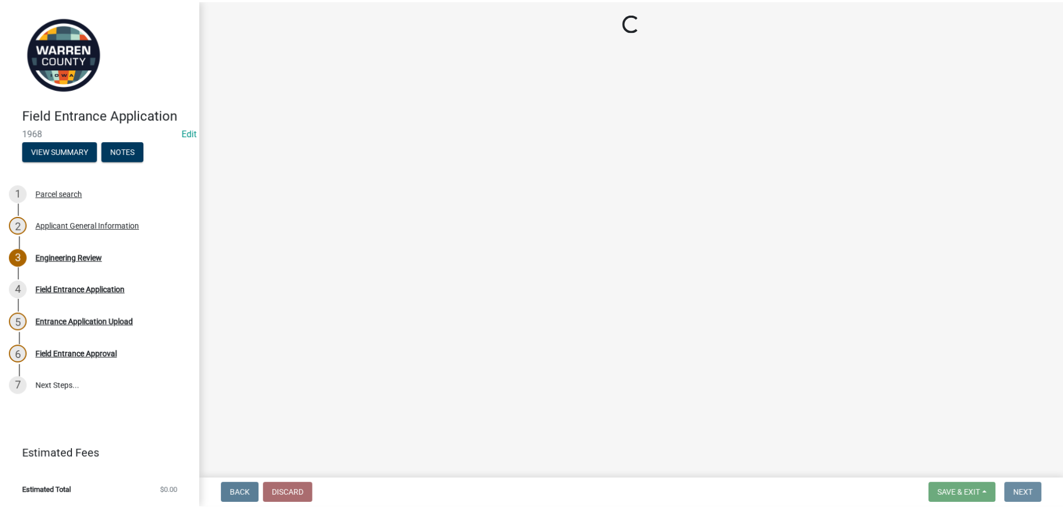
scroll to position [0, 0]
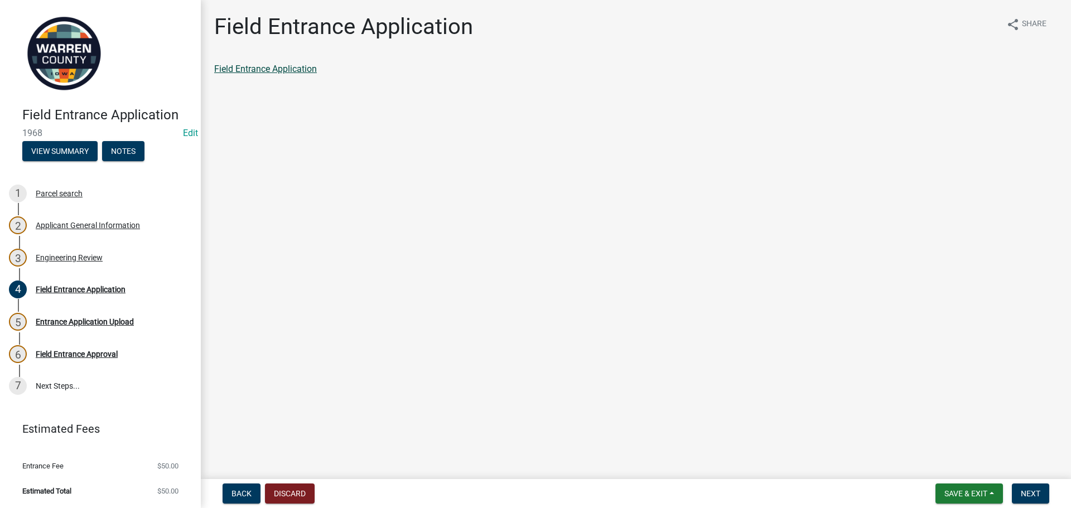
click at [296, 72] on link "Field Entrance Application" at bounding box center [265, 69] width 103 height 11
click at [957, 491] on span "Save & Exit" at bounding box center [966, 493] width 43 height 9
click at [950, 459] on button "Save & Exit" at bounding box center [958, 464] width 89 height 27
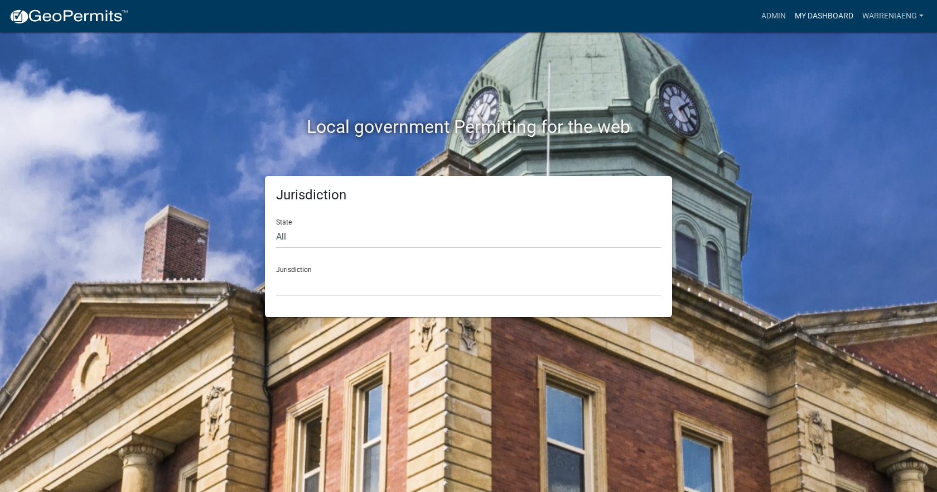
click at [819, 23] on link "My Dashboard" at bounding box center [825, 16] width 68 height 21
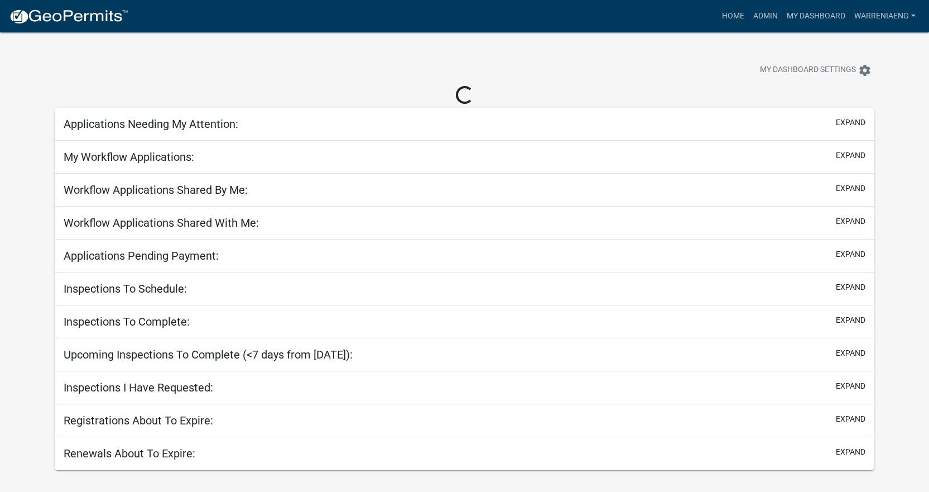
select select "3: 100"
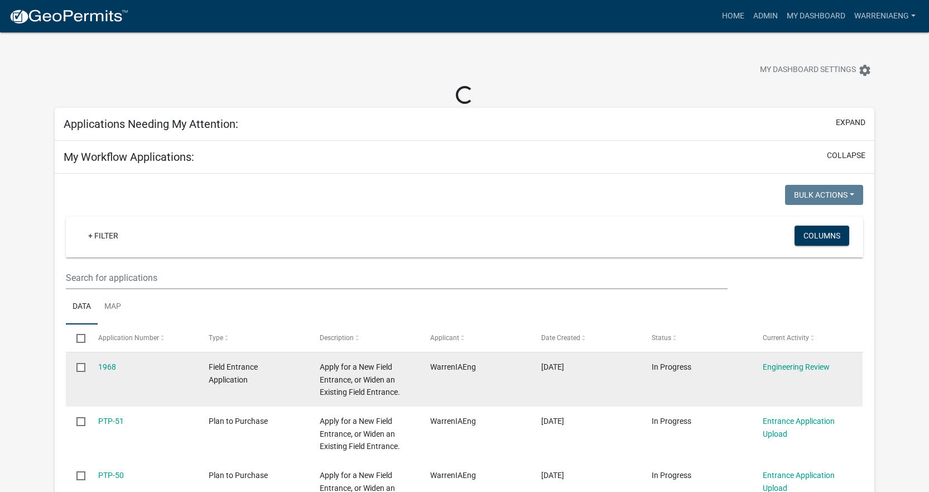
select select "2: 50"
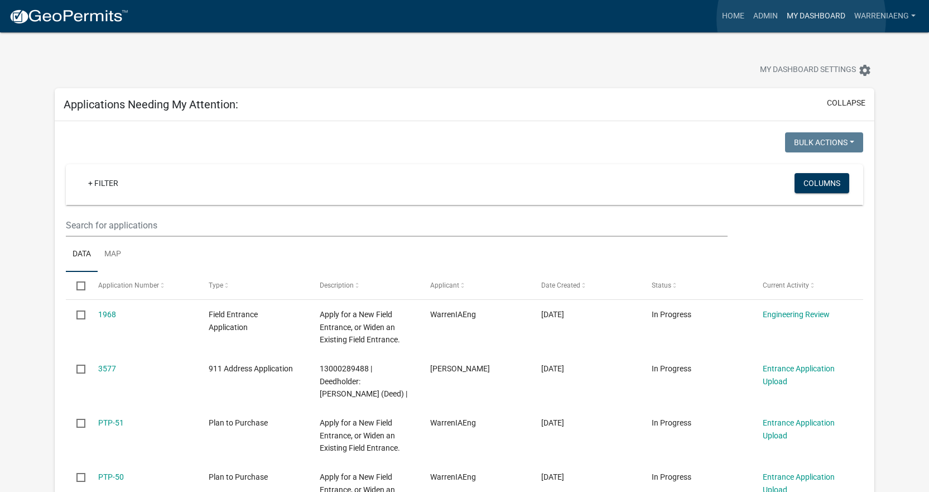
click at [801, 19] on link "My Dashboard" at bounding box center [816, 16] width 68 height 21
click at [767, 16] on link "Admin" at bounding box center [765, 16] width 33 height 21
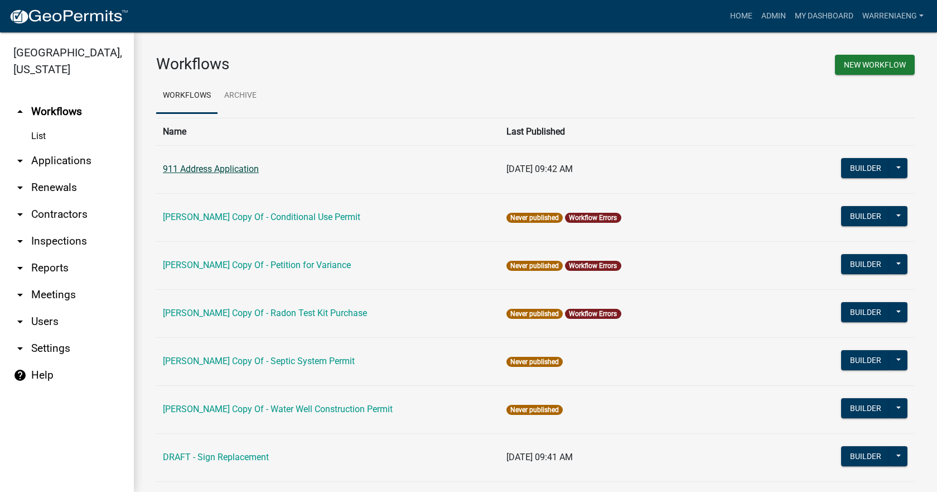
click at [202, 164] on link "911 Address Application" at bounding box center [211, 168] width 96 height 11
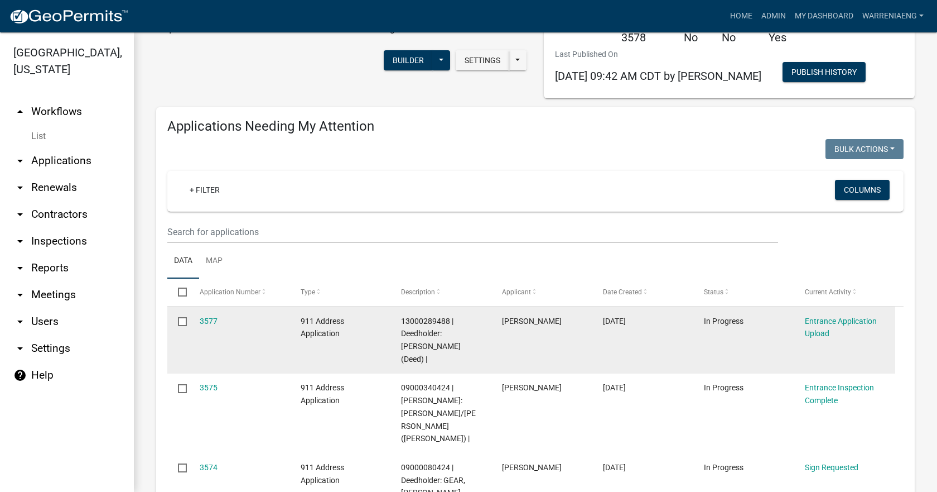
select select "2: 50"
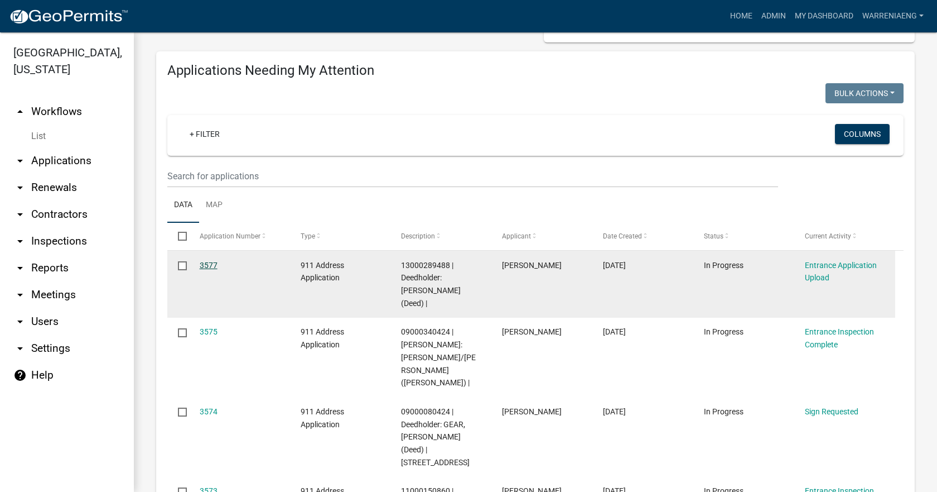
click at [213, 268] on link "3577" at bounding box center [209, 265] width 18 height 9
